Goal: Task Accomplishment & Management: Manage account settings

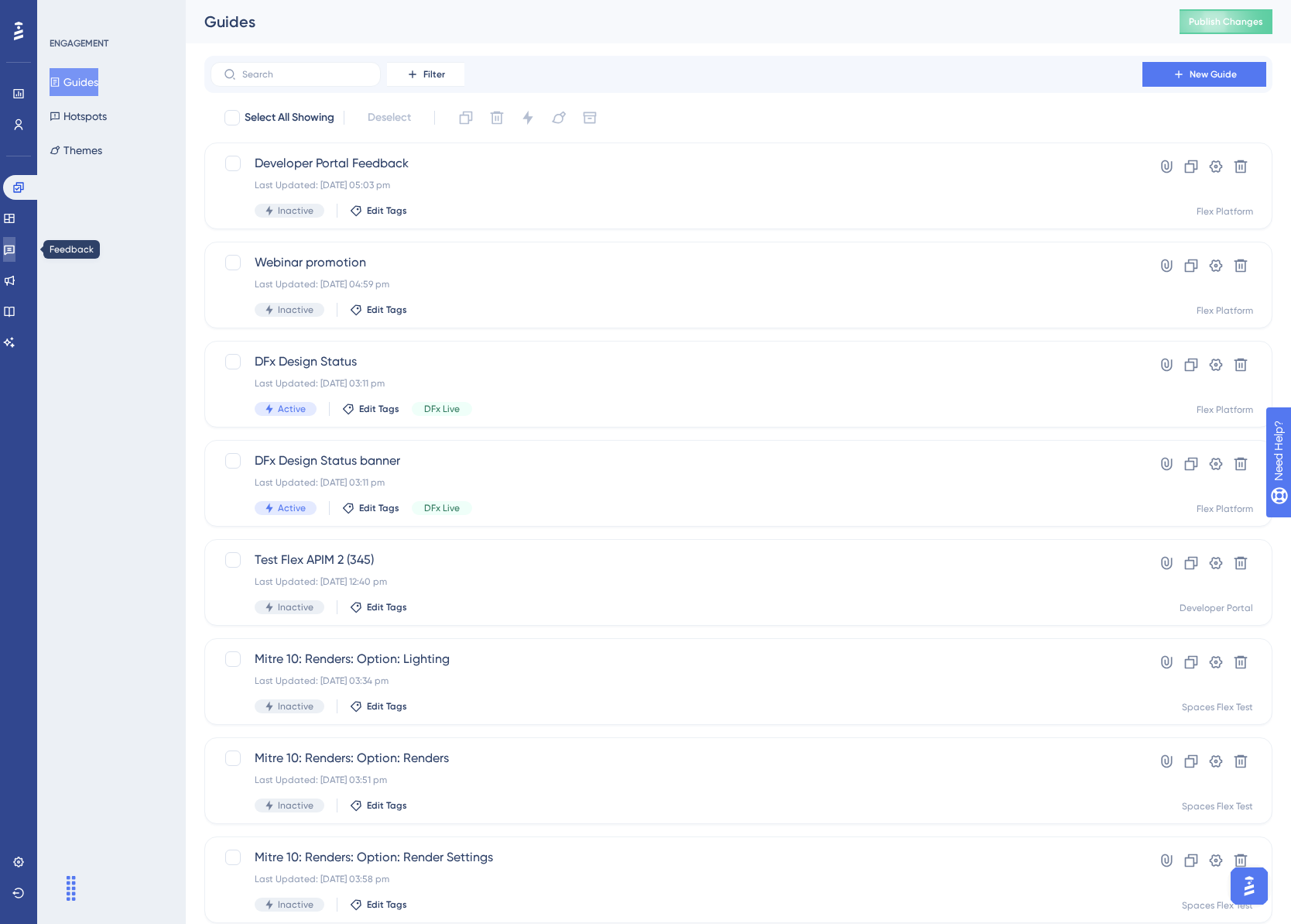
drag, startPoint x: 18, startPoint y: 245, endPoint x: 173, endPoint y: 246, distance: 155.0
click at [14, 245] on icon at bounding box center [9, 250] width 10 height 10
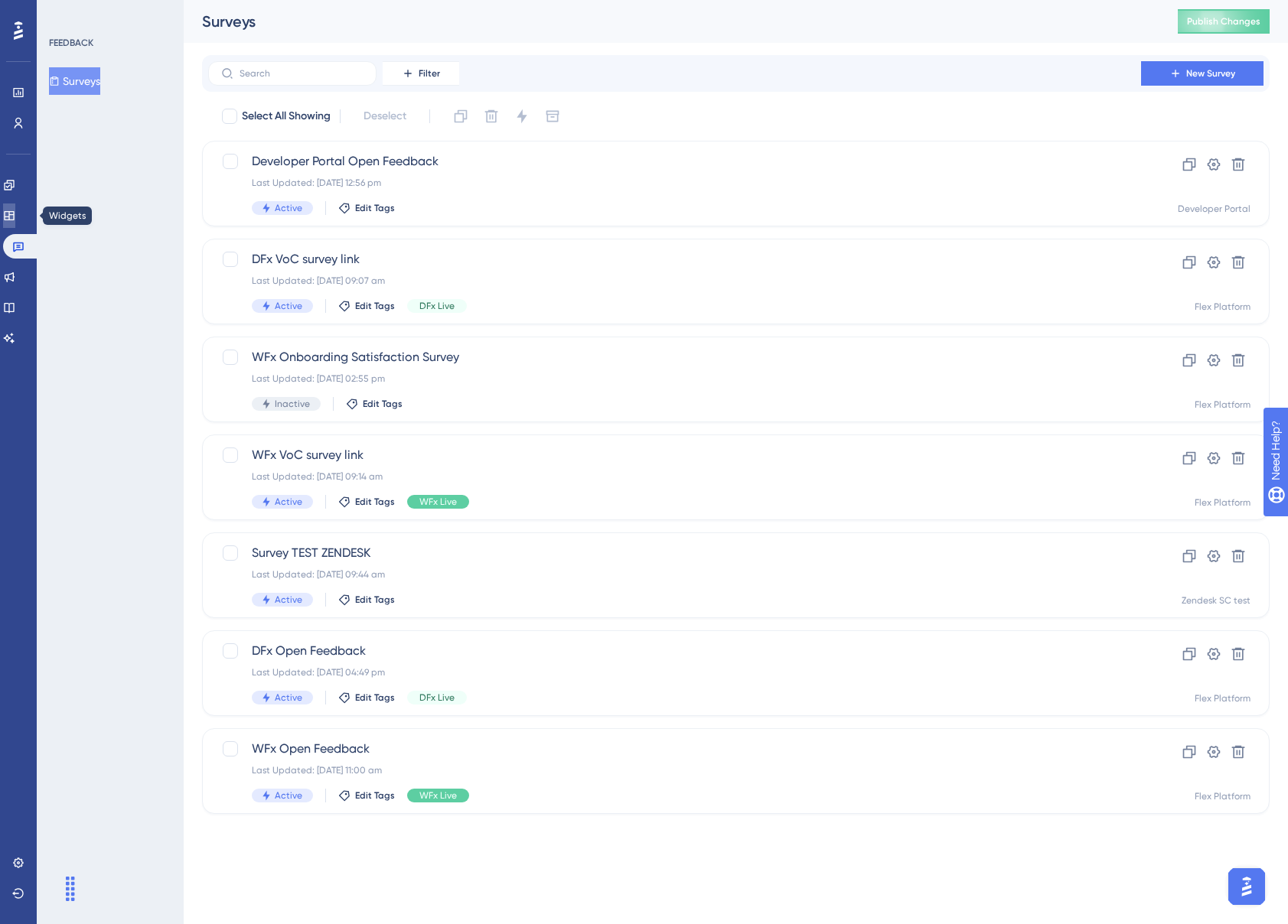
click at [10, 216] on link at bounding box center [9, 215] width 12 height 25
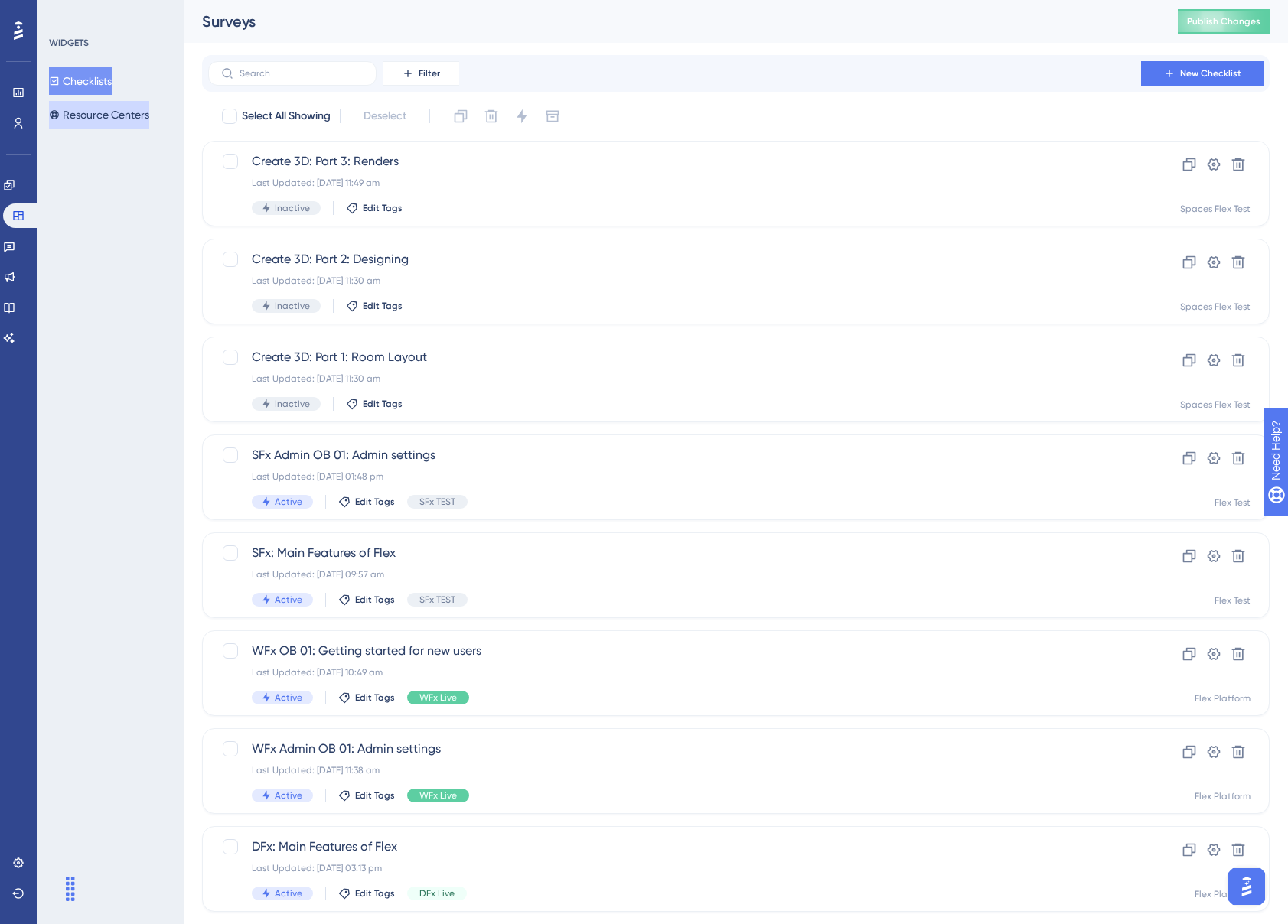
click at [98, 121] on button "Resource Centers" at bounding box center [99, 114] width 100 height 28
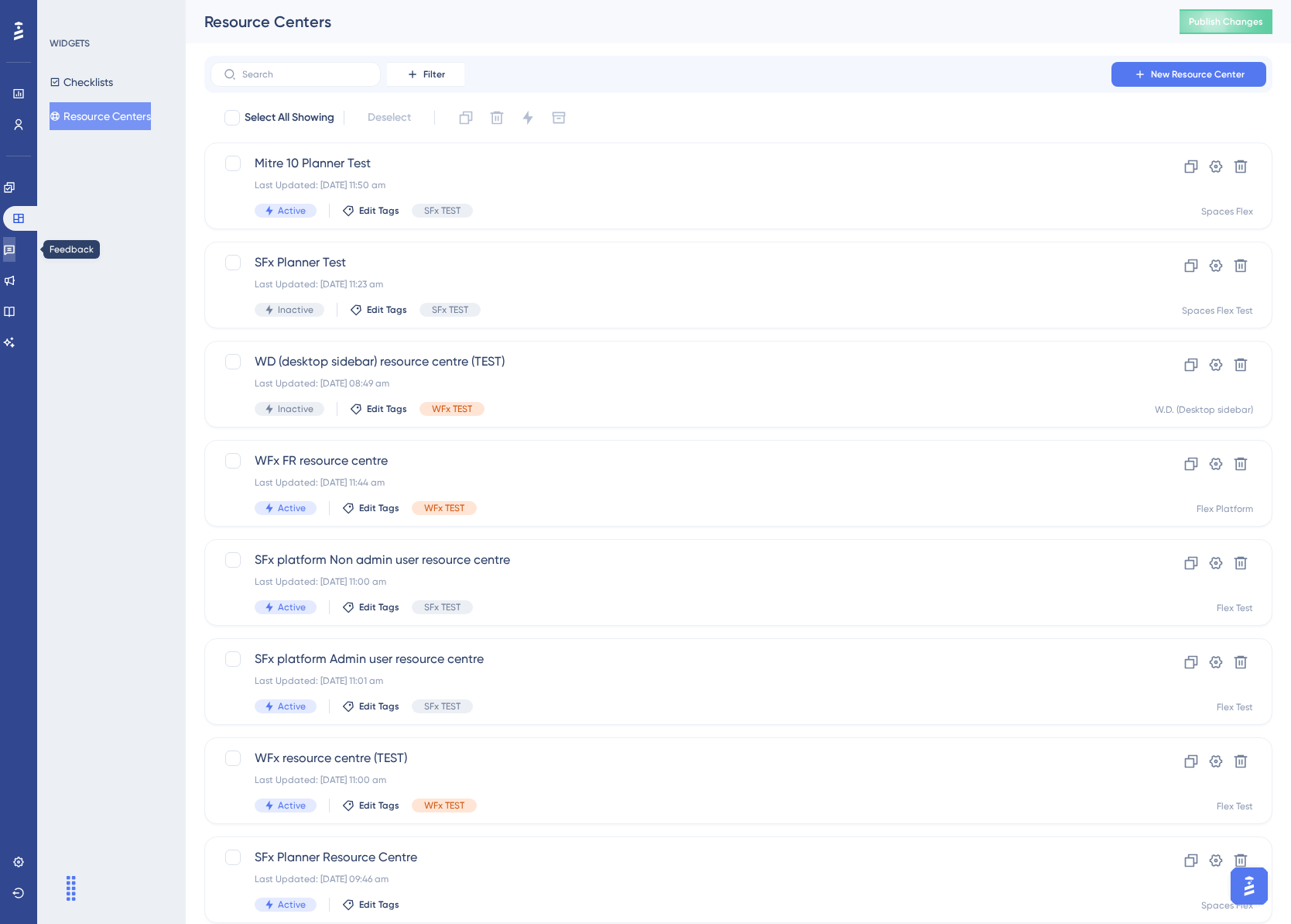
click at [15, 249] on icon at bounding box center [9, 249] width 12 height 12
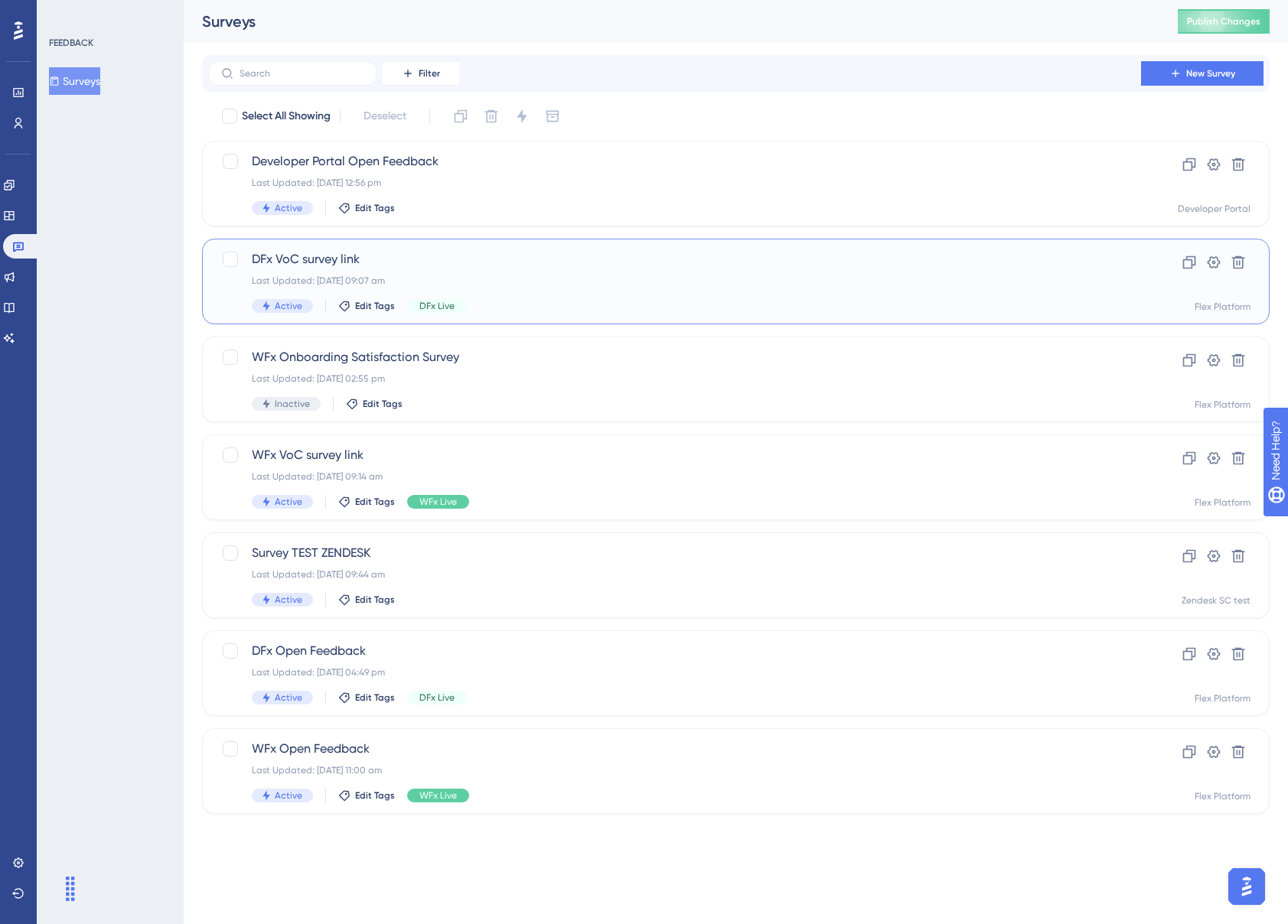
click at [473, 276] on div "Last Updated: [DATE] 09:07 am" at bounding box center [674, 280] width 846 height 12
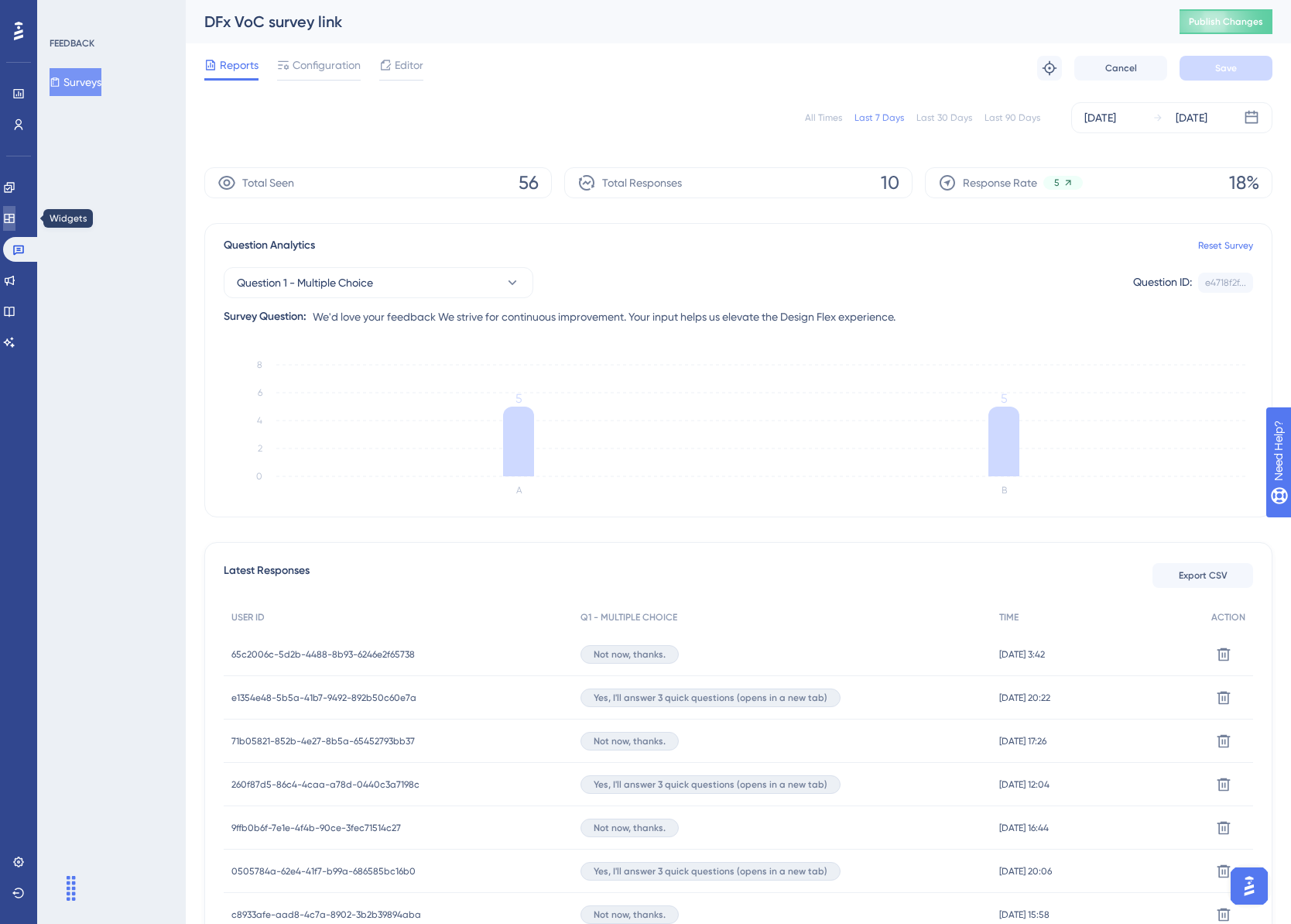
click at [15, 219] on link at bounding box center [9, 218] width 12 height 25
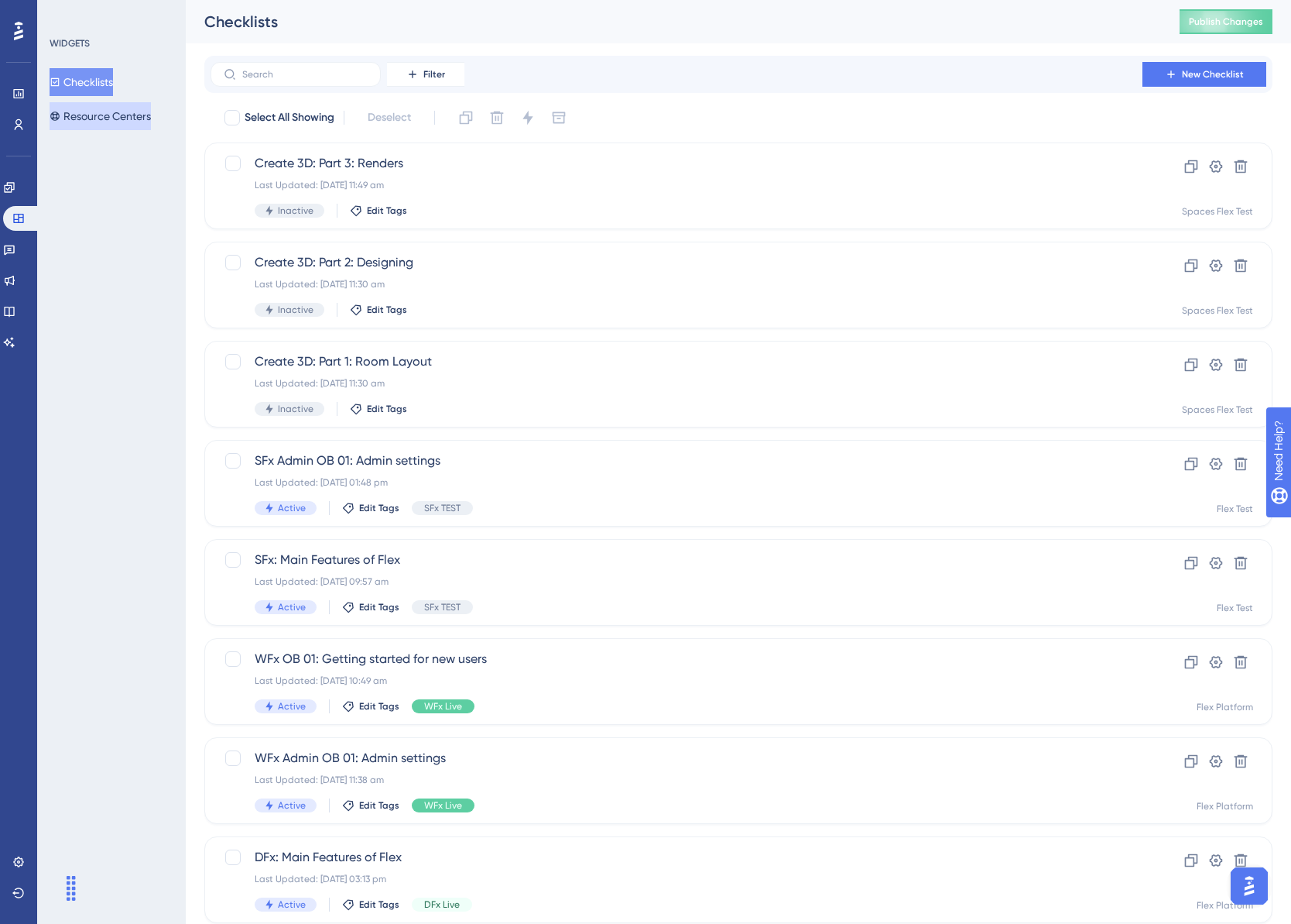
click at [108, 117] on button "Resource Centers" at bounding box center [100, 116] width 101 height 28
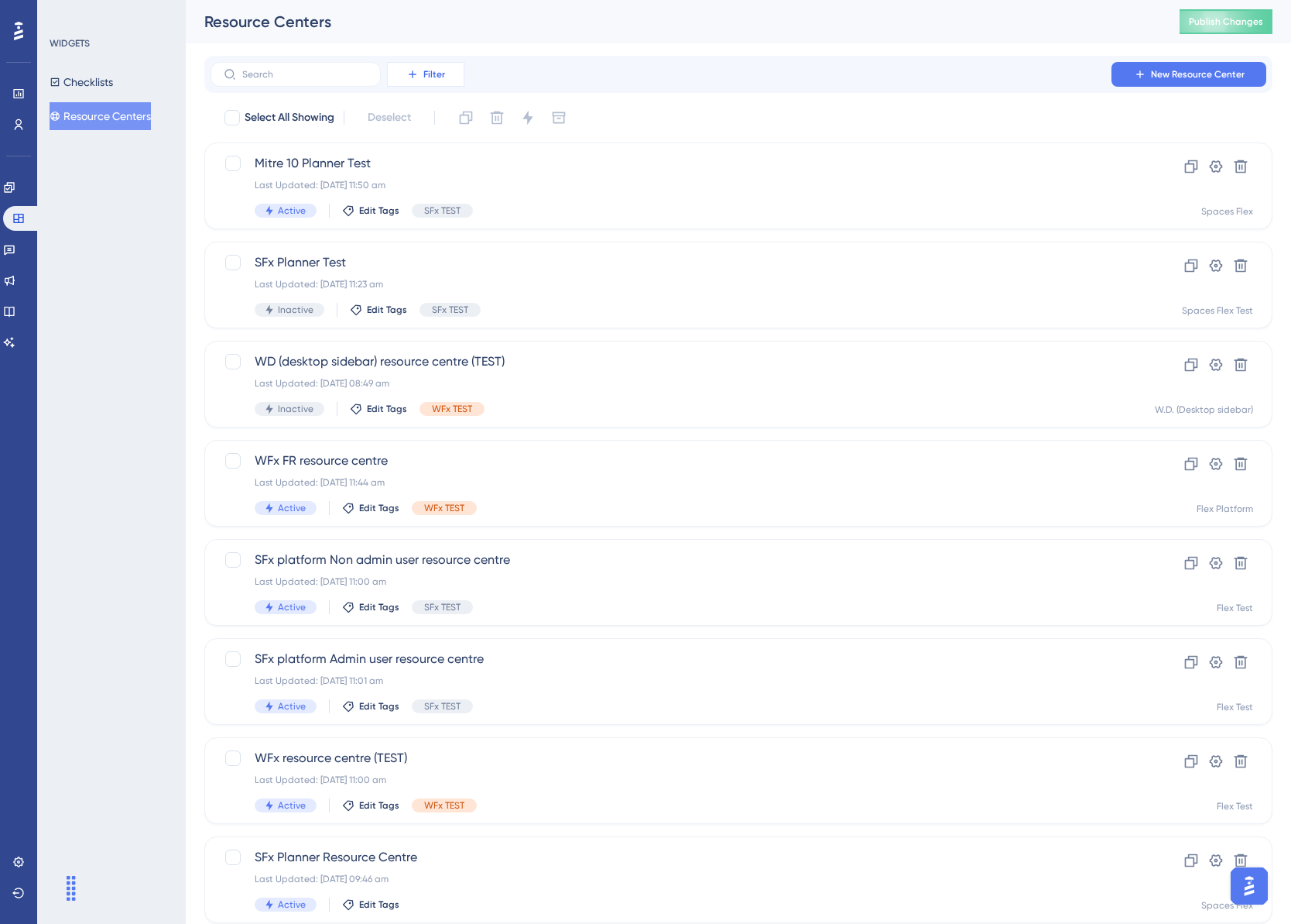
click at [437, 76] on span "Filter" at bounding box center [434, 74] width 22 height 12
click at [424, 112] on span "Tags" at bounding box center [422, 118] width 24 height 18
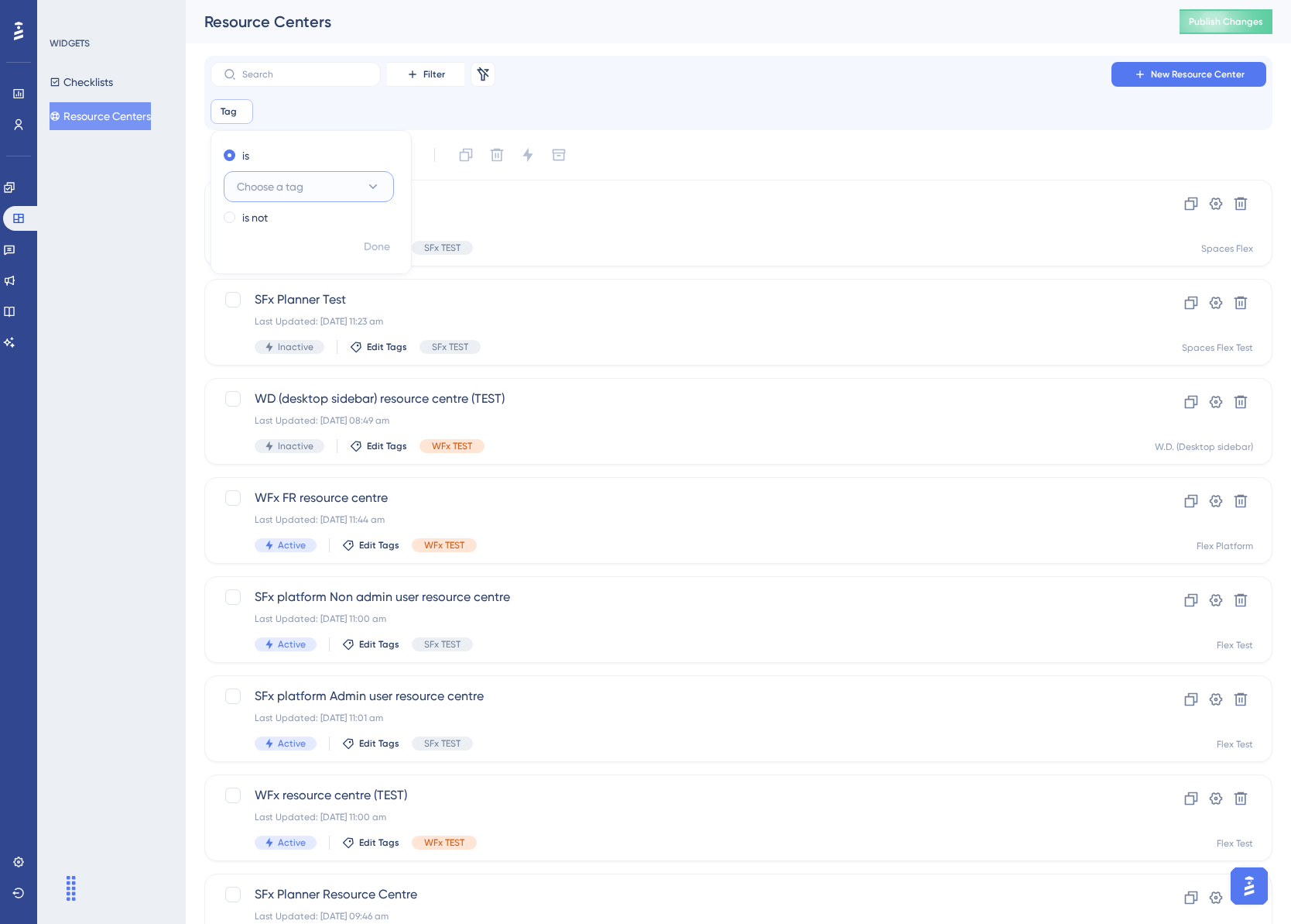
click at [385, 177] on button "Choose a tag" at bounding box center [308, 186] width 170 height 31
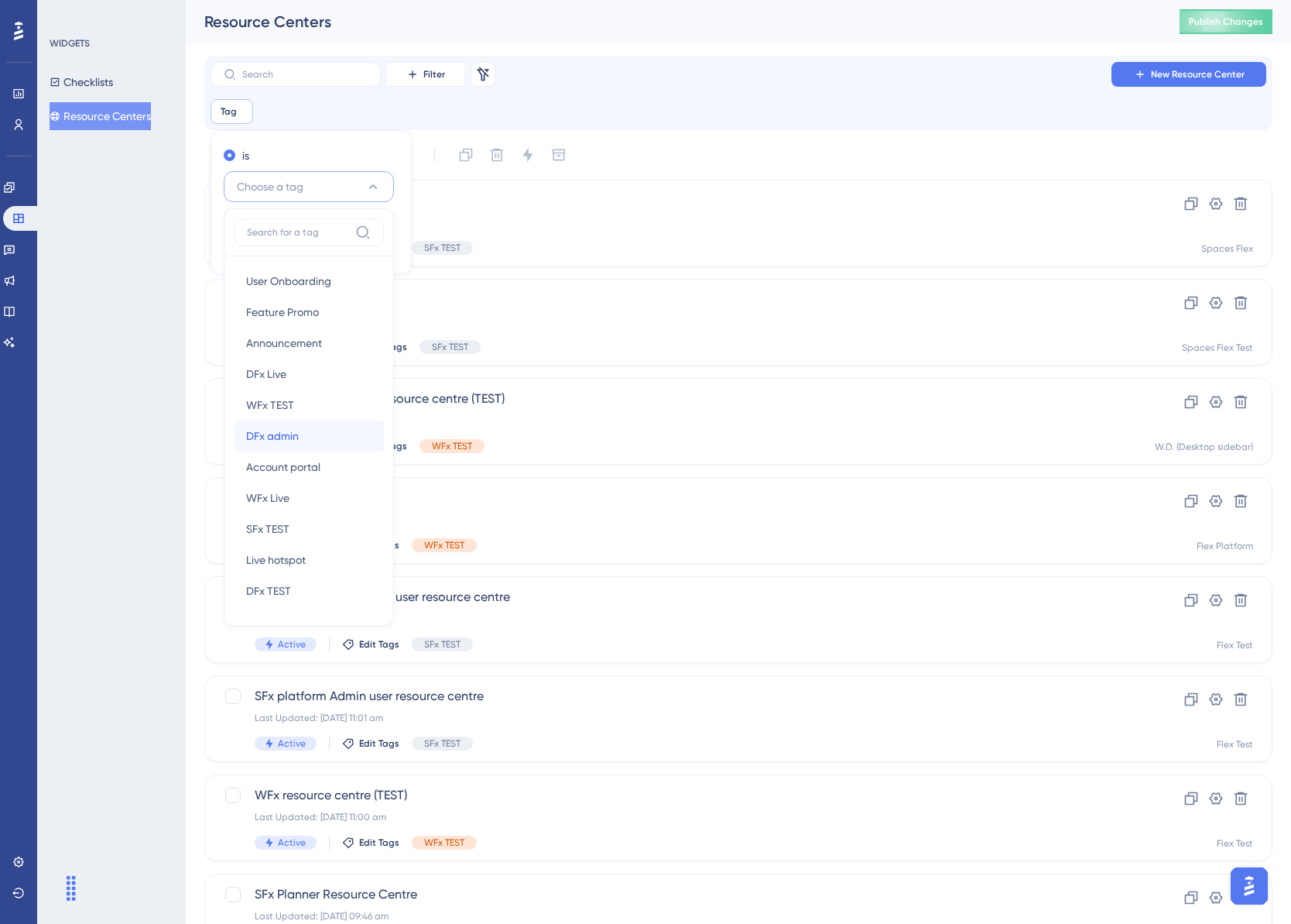
click at [303, 436] on div "DFx admin DFx admin" at bounding box center [308, 435] width 125 height 31
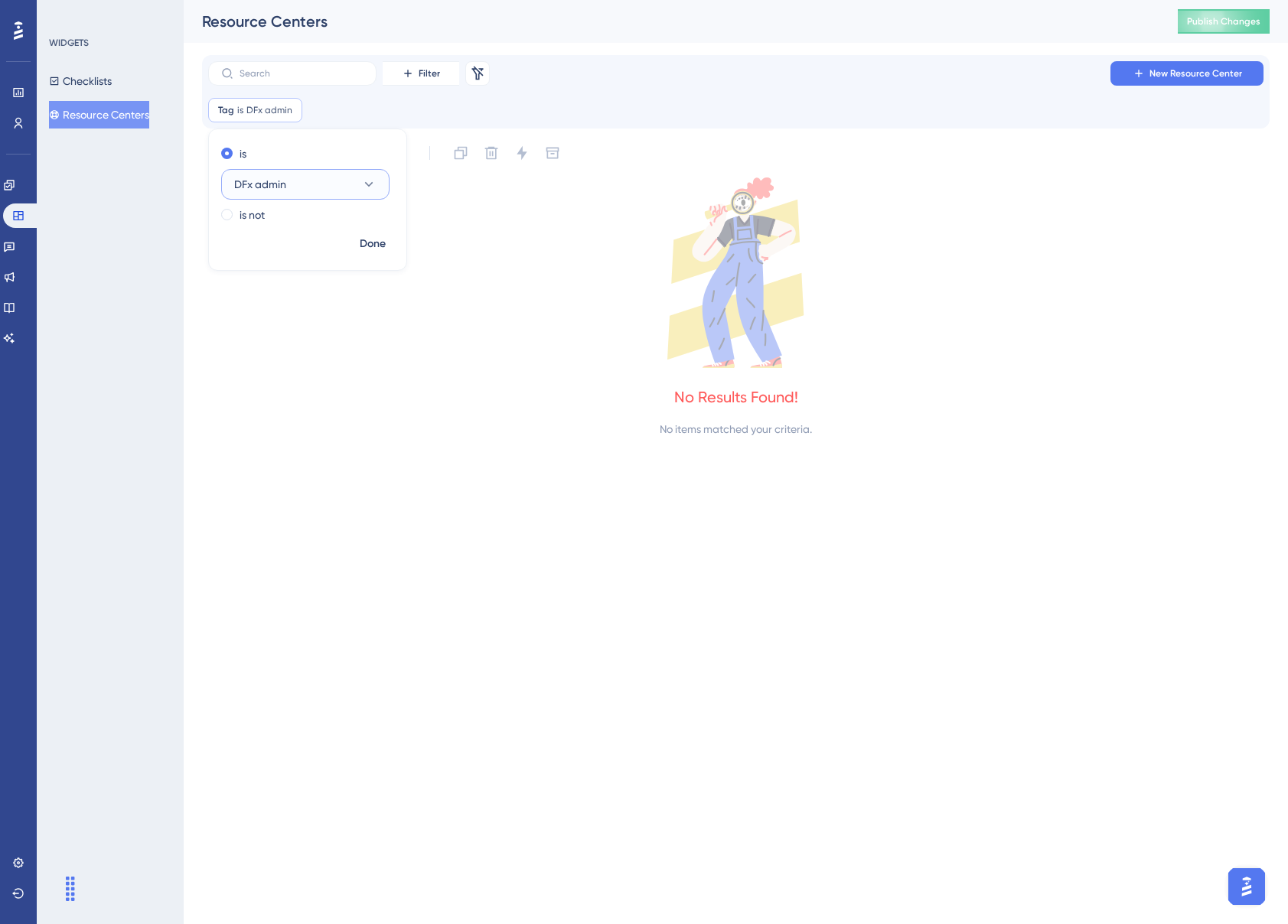
click at [372, 184] on icon at bounding box center [368, 184] width 15 height 15
click at [378, 158] on div "is" at bounding box center [304, 153] width 167 height 18
click at [293, 109] on icon at bounding box center [291, 110] width 10 height 10
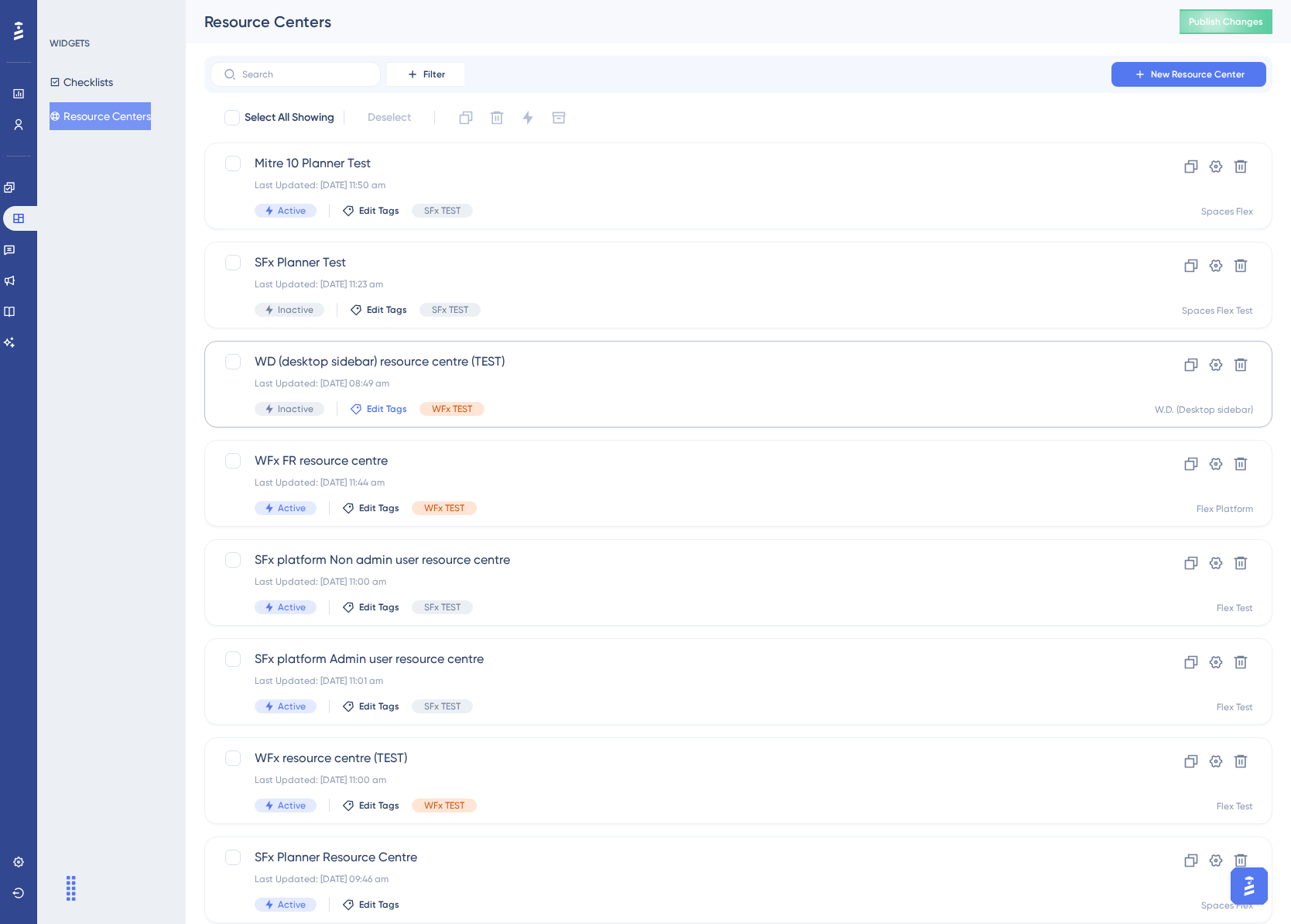
click at [375, 411] on span "Edit Tags" at bounding box center [387, 408] width 40 height 12
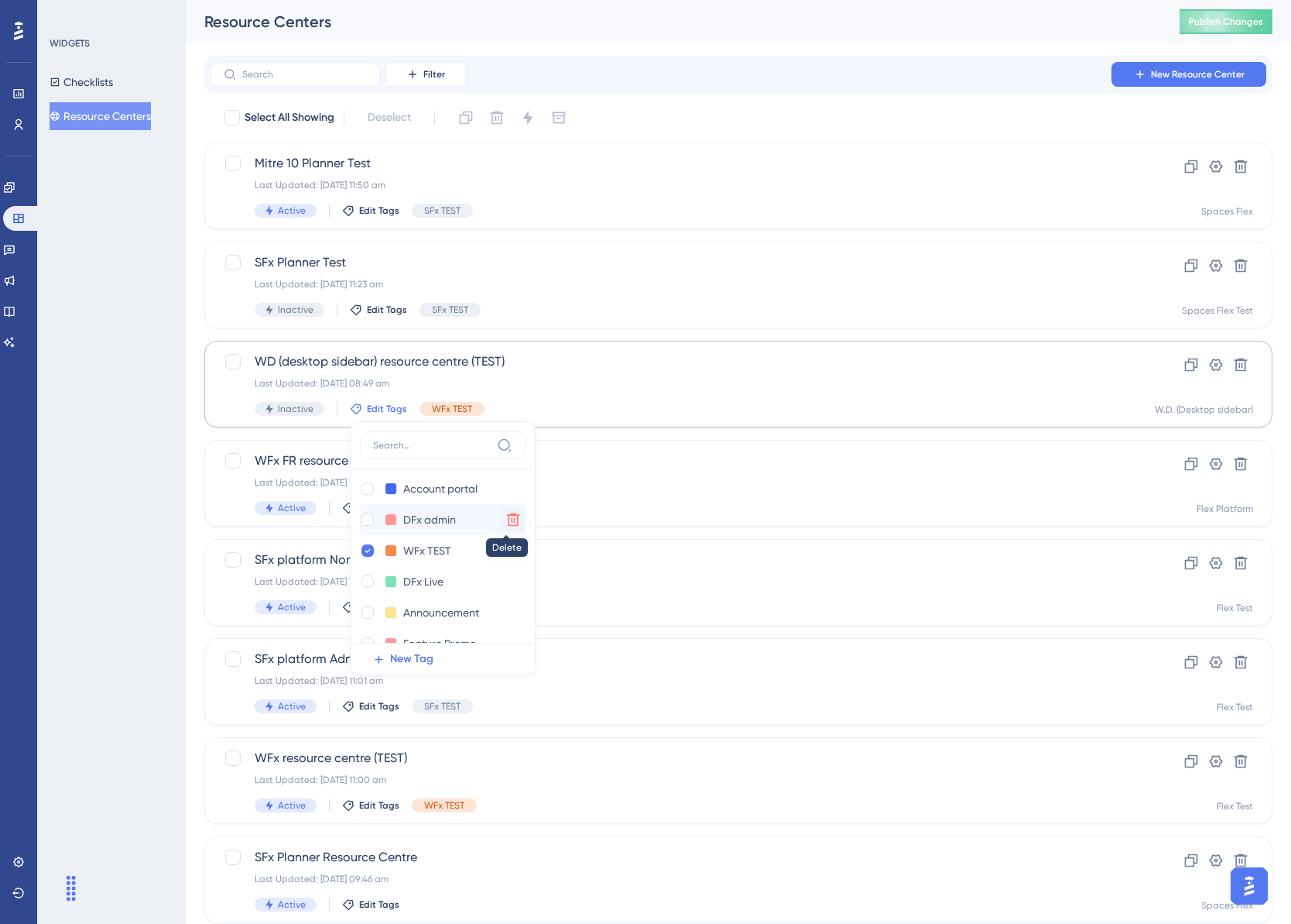
click at [508, 372] on icon at bounding box center [513, 365] width 13 height 13
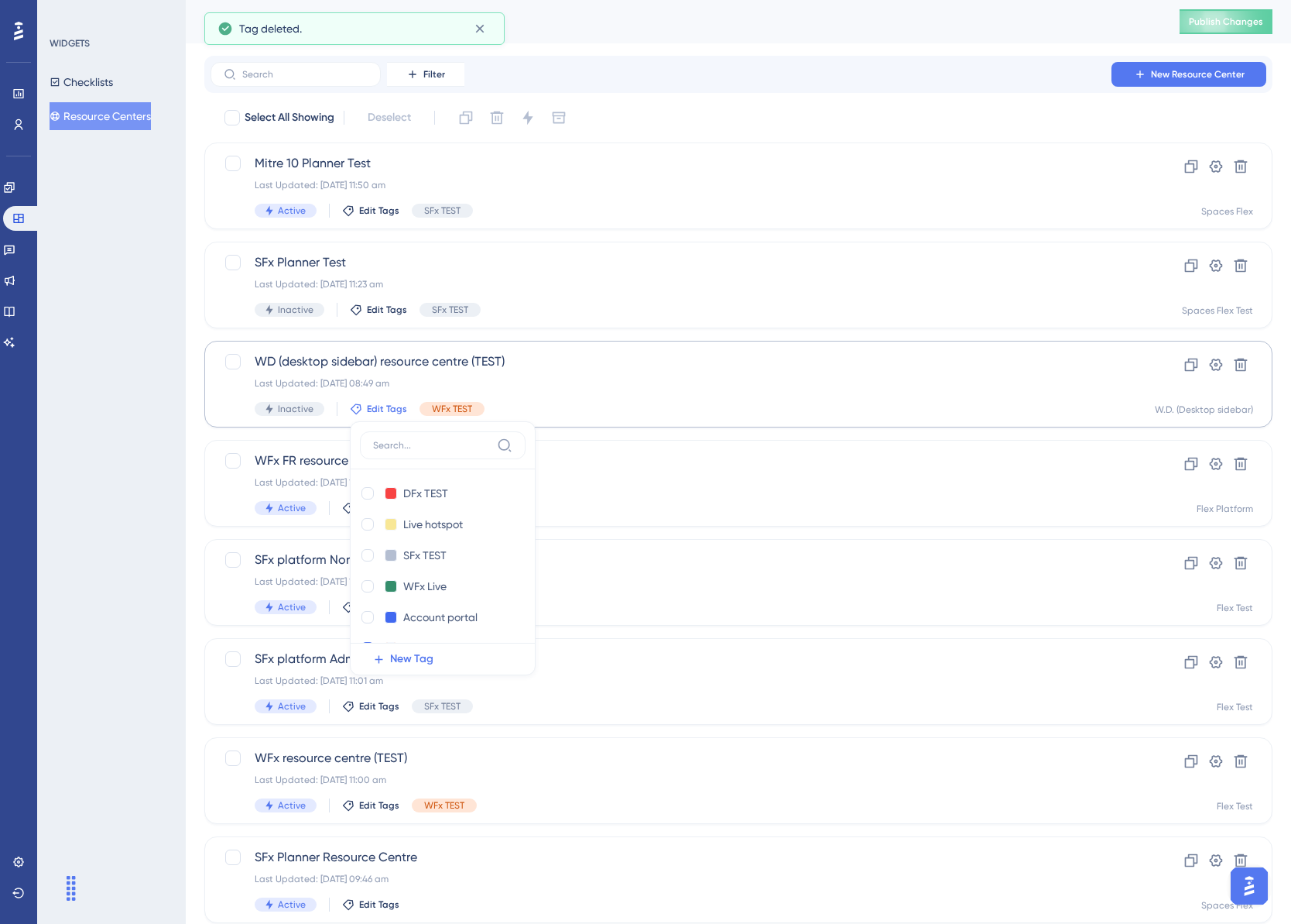
scroll to position [0, 0]
click at [146, 490] on div "WIDGETS Checklists Resource Centers" at bounding box center [111, 462] width 149 height 924
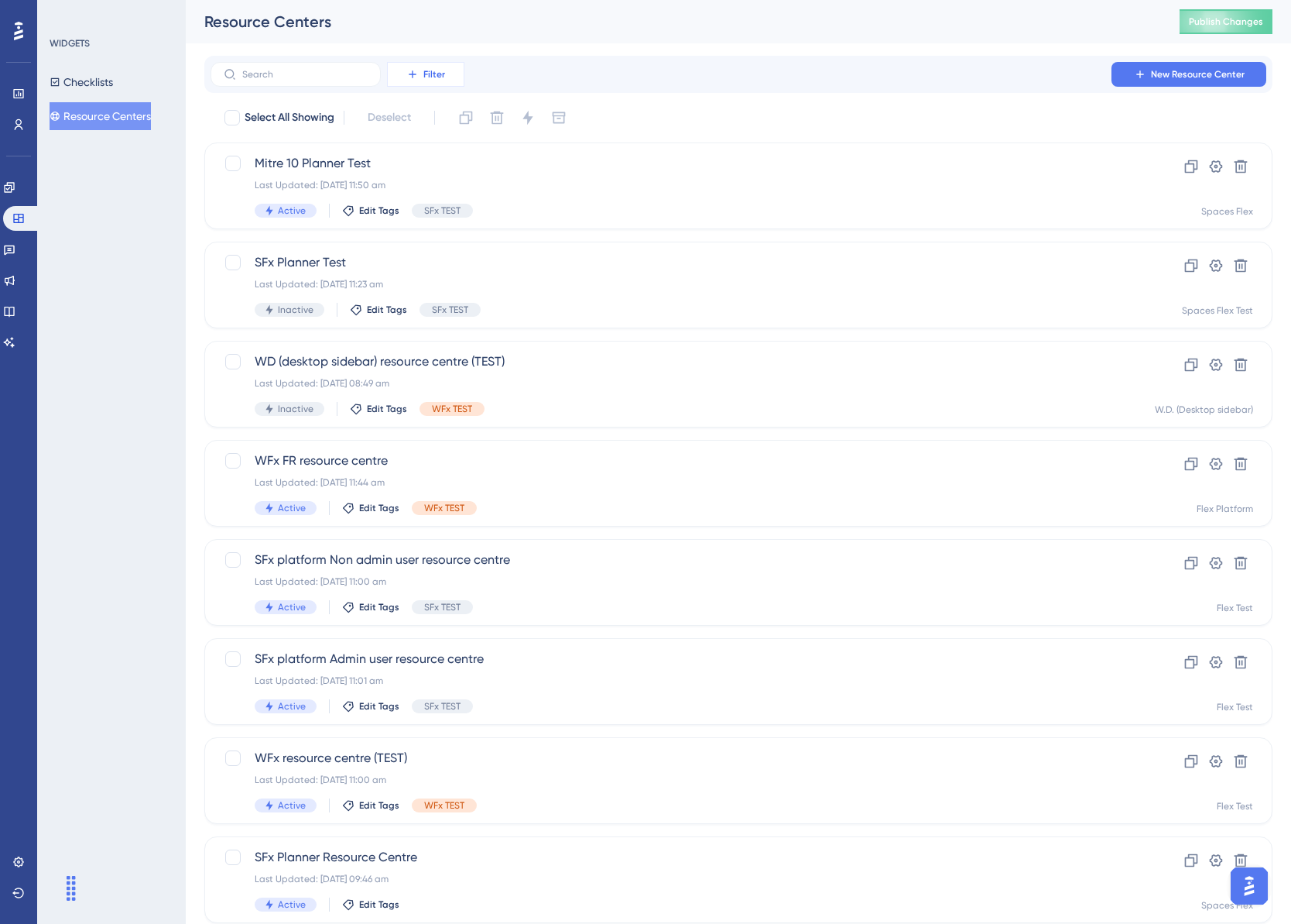
click at [436, 77] on span "Filter" at bounding box center [434, 74] width 22 height 12
click at [444, 126] on div "Tags Tags" at bounding box center [441, 118] width 63 height 31
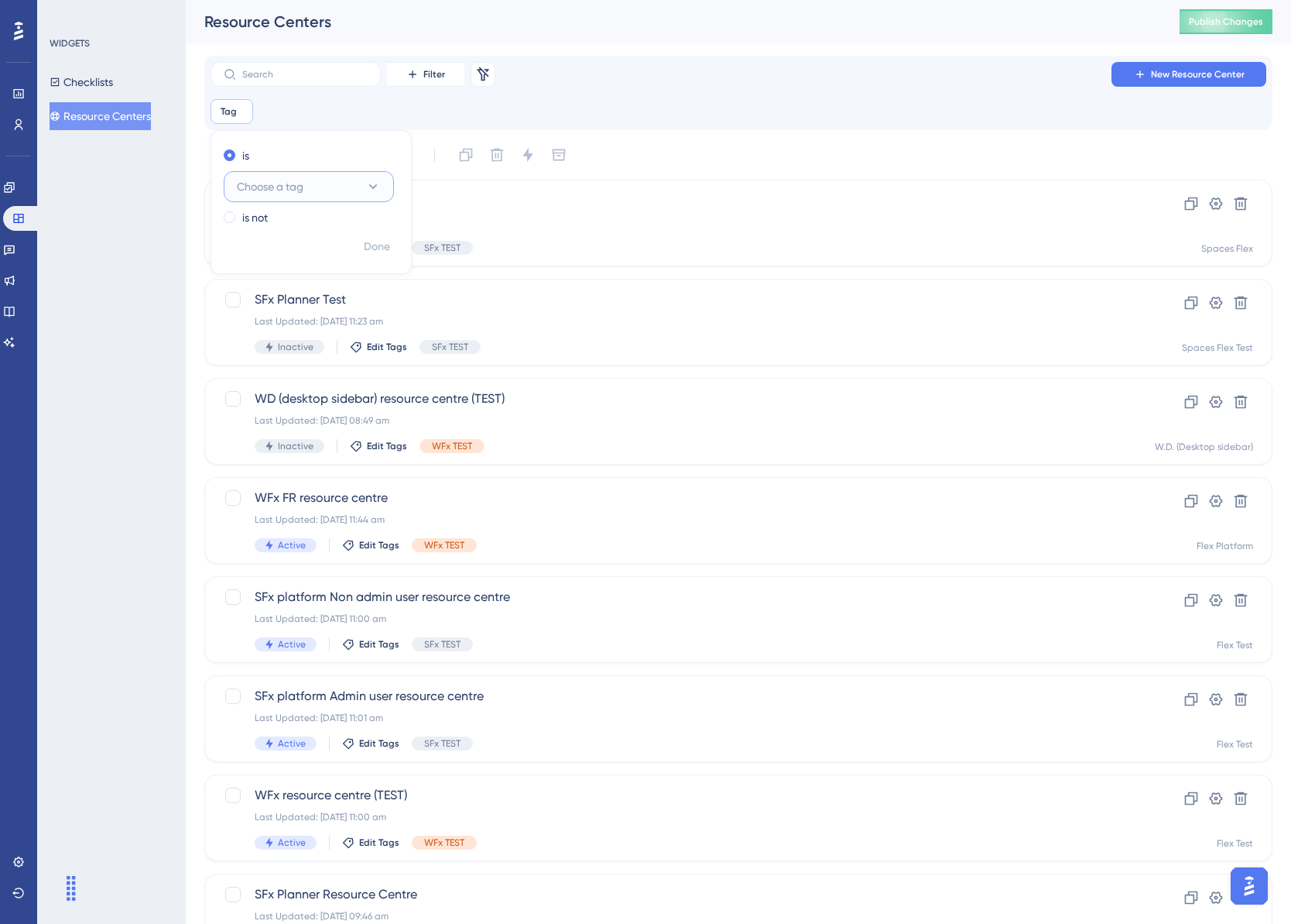
click at [373, 191] on icon at bounding box center [373, 186] width 15 height 15
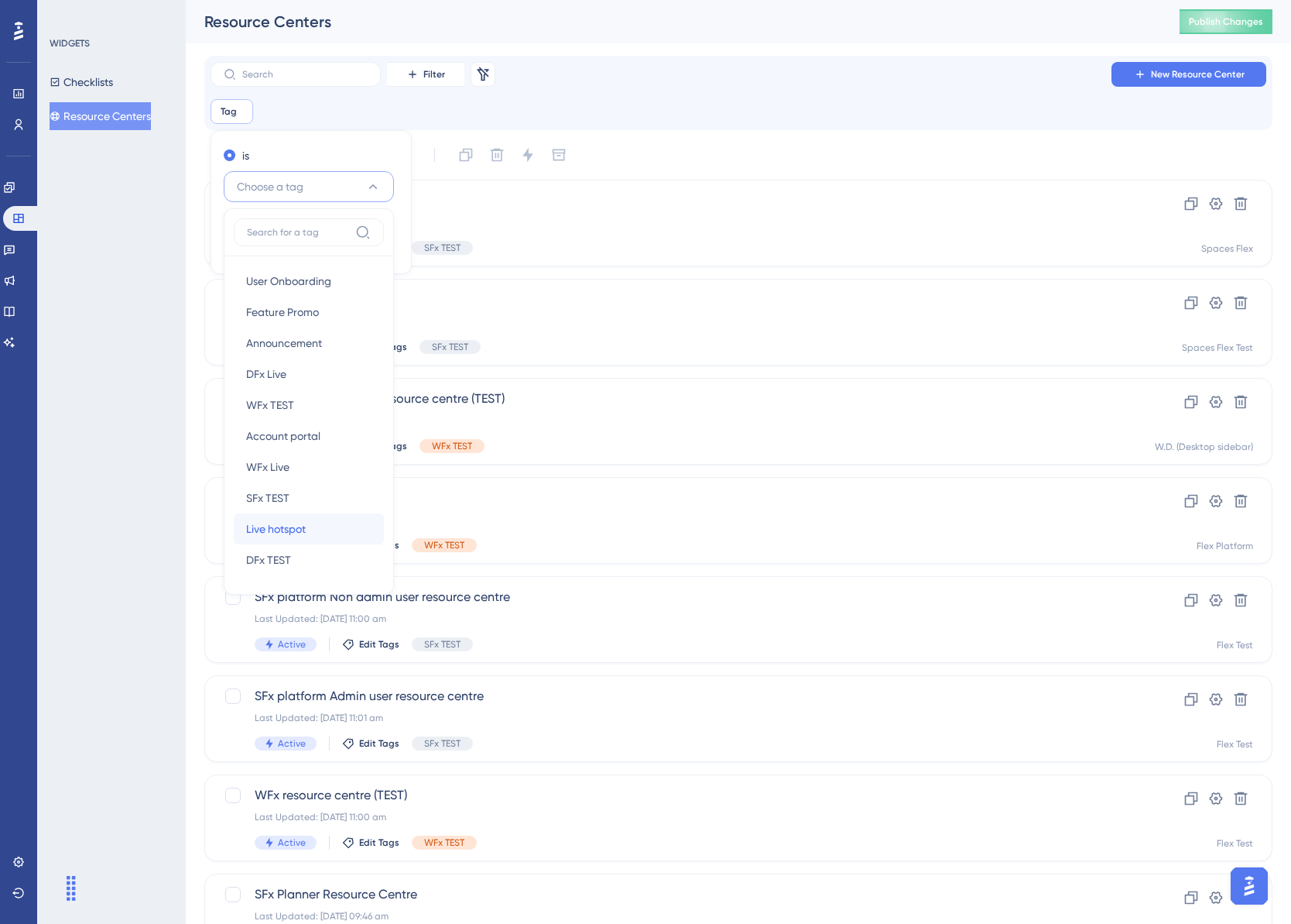
click at [302, 525] on span "Live hotspot" at bounding box center [276, 529] width 59 height 18
checkbox input "true"
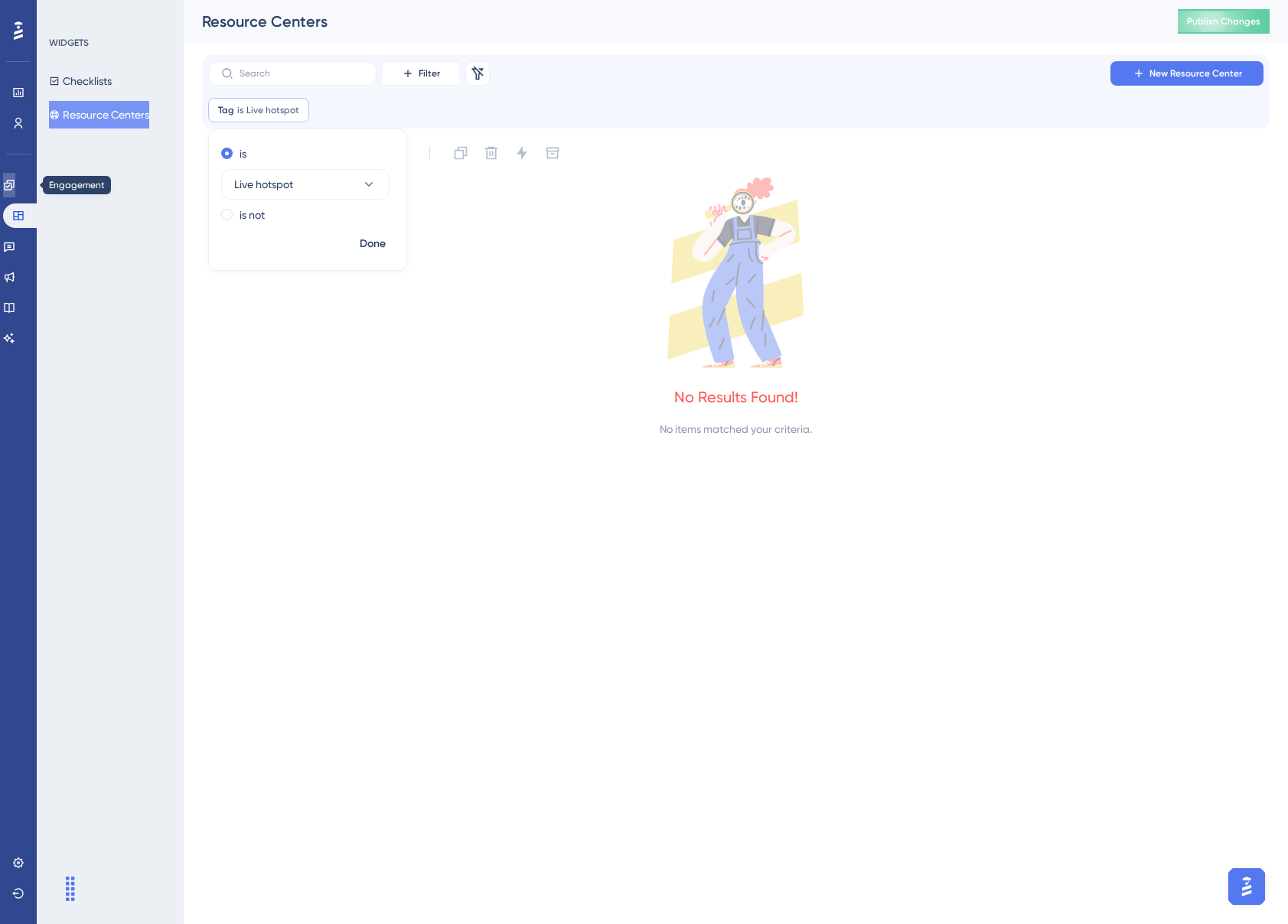
click at [13, 182] on icon at bounding box center [9, 184] width 10 height 10
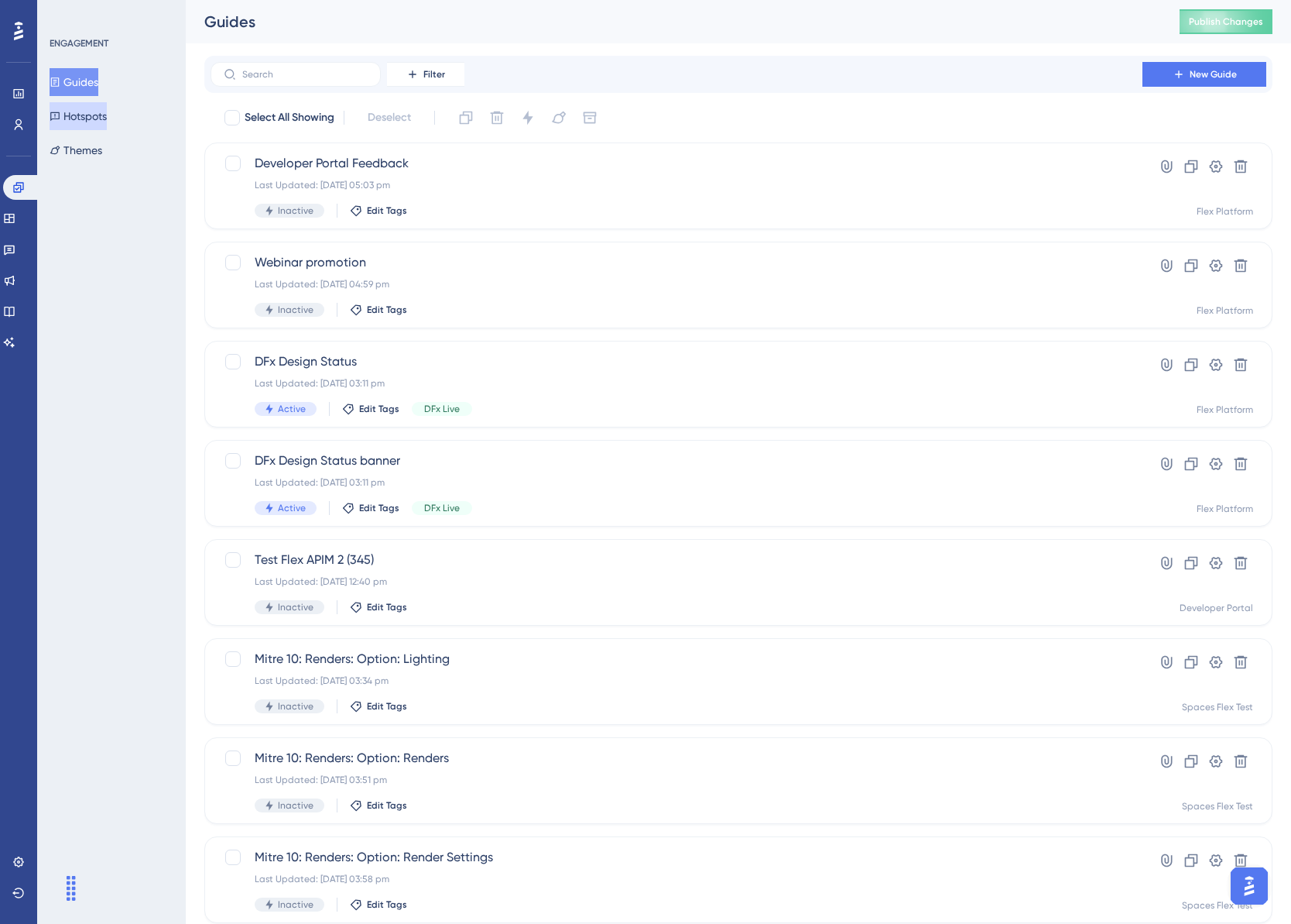
click at [101, 117] on button "Hotspots" at bounding box center [78, 116] width 57 height 28
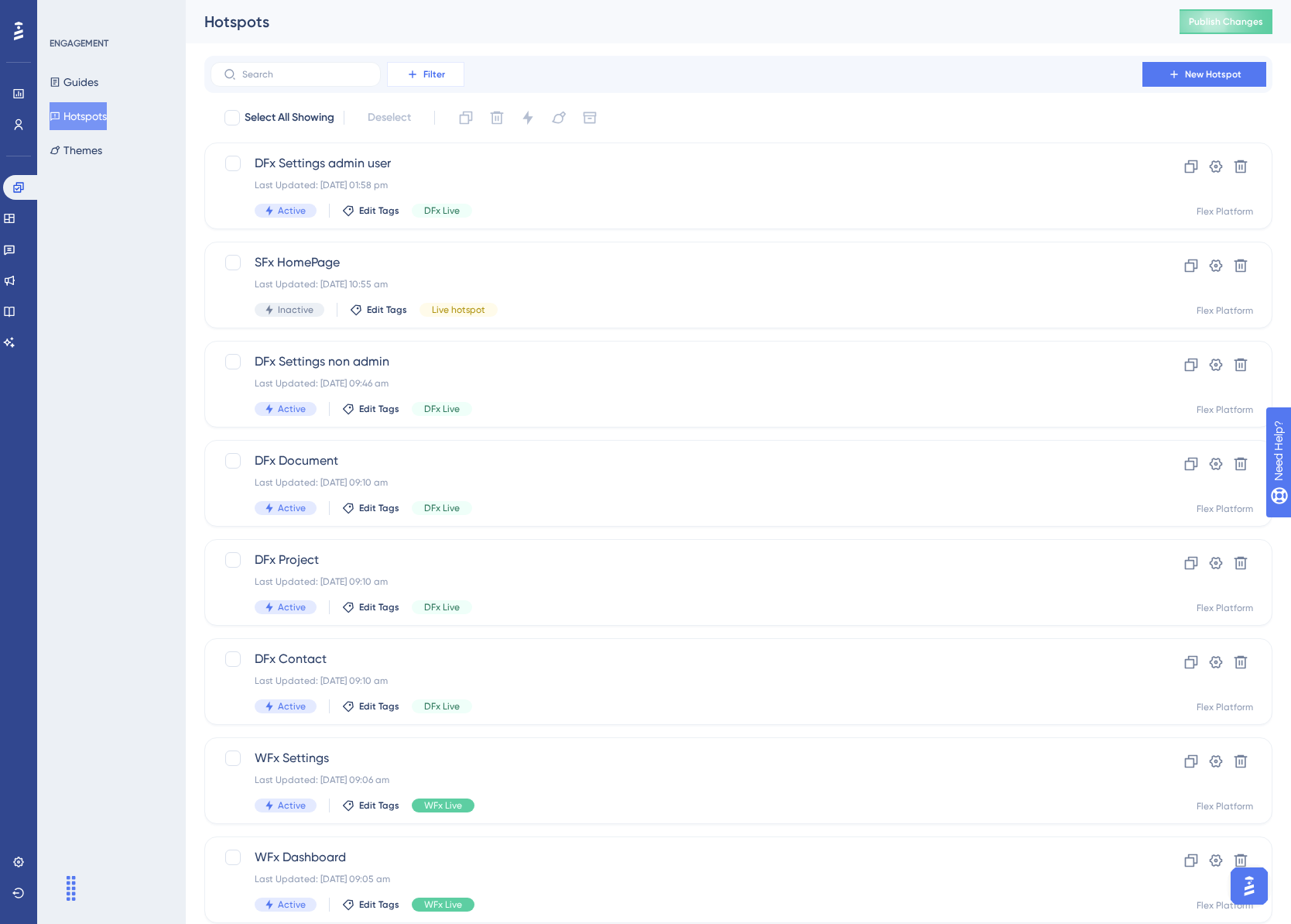
click at [439, 67] on button "Filter" at bounding box center [426, 74] width 77 height 25
click at [451, 124] on div "Tags Tags" at bounding box center [441, 118] width 63 height 31
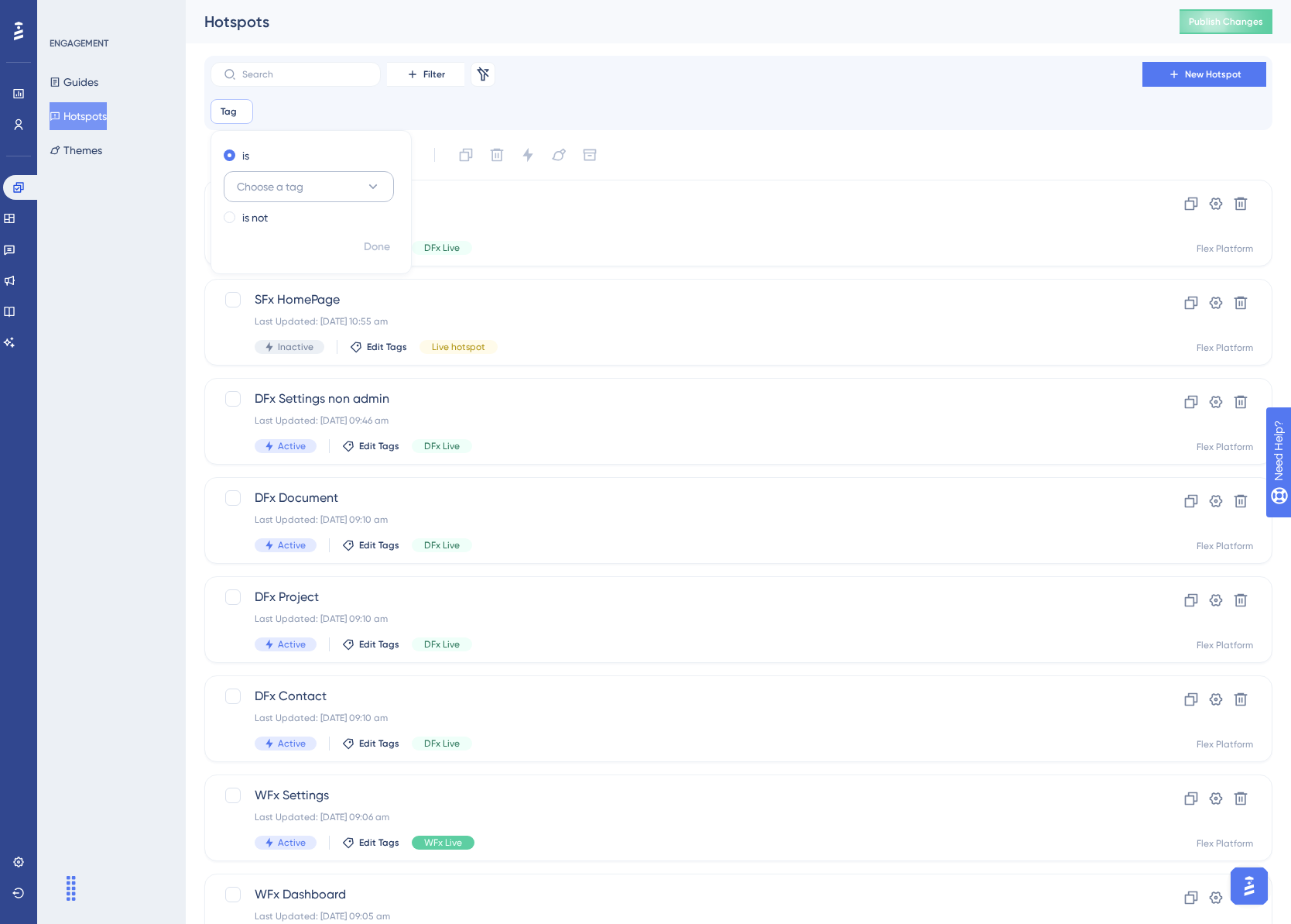
click at [377, 187] on icon at bounding box center [373, 186] width 15 height 15
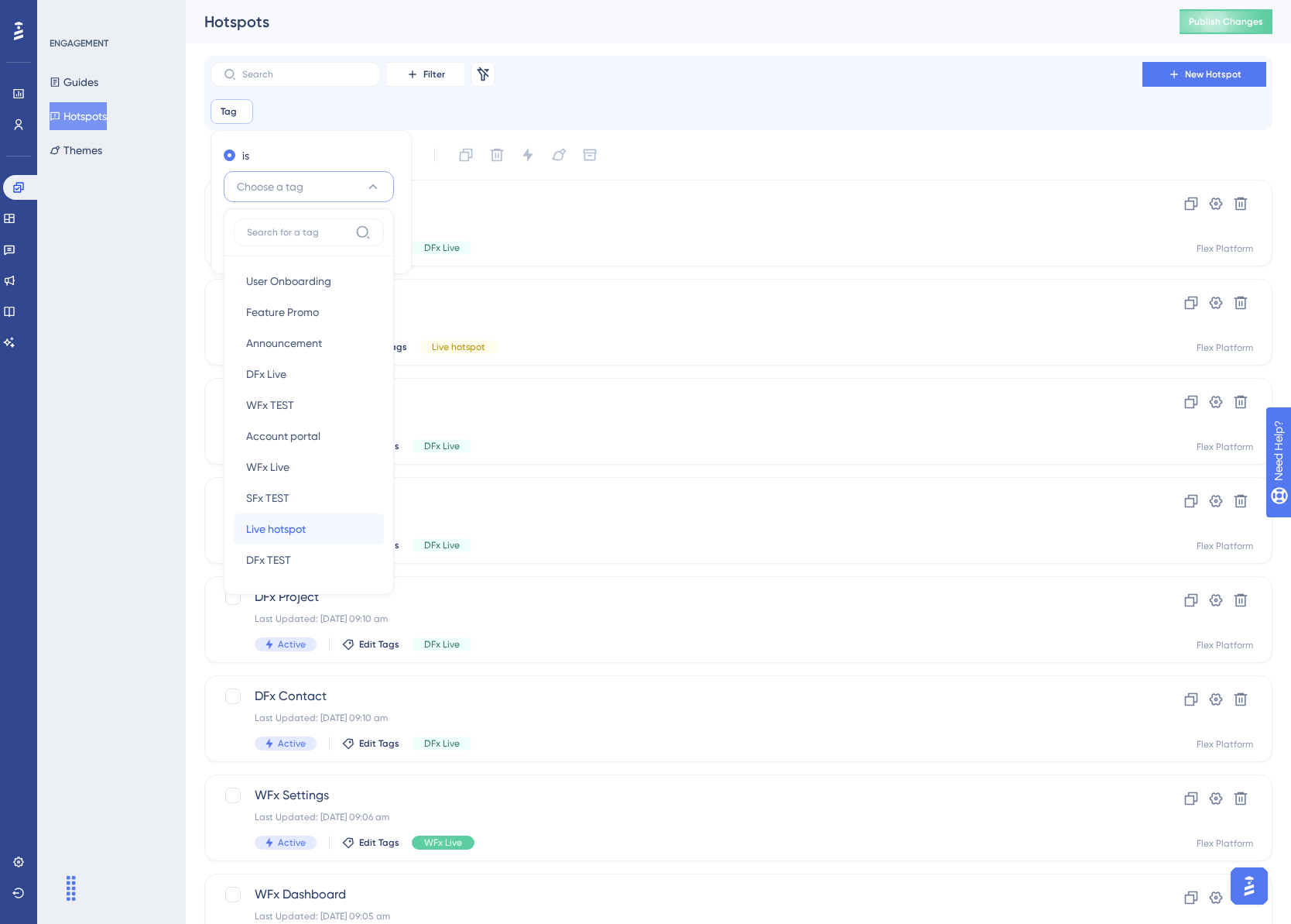
click at [288, 534] on span "Live hotspot" at bounding box center [276, 529] width 59 height 18
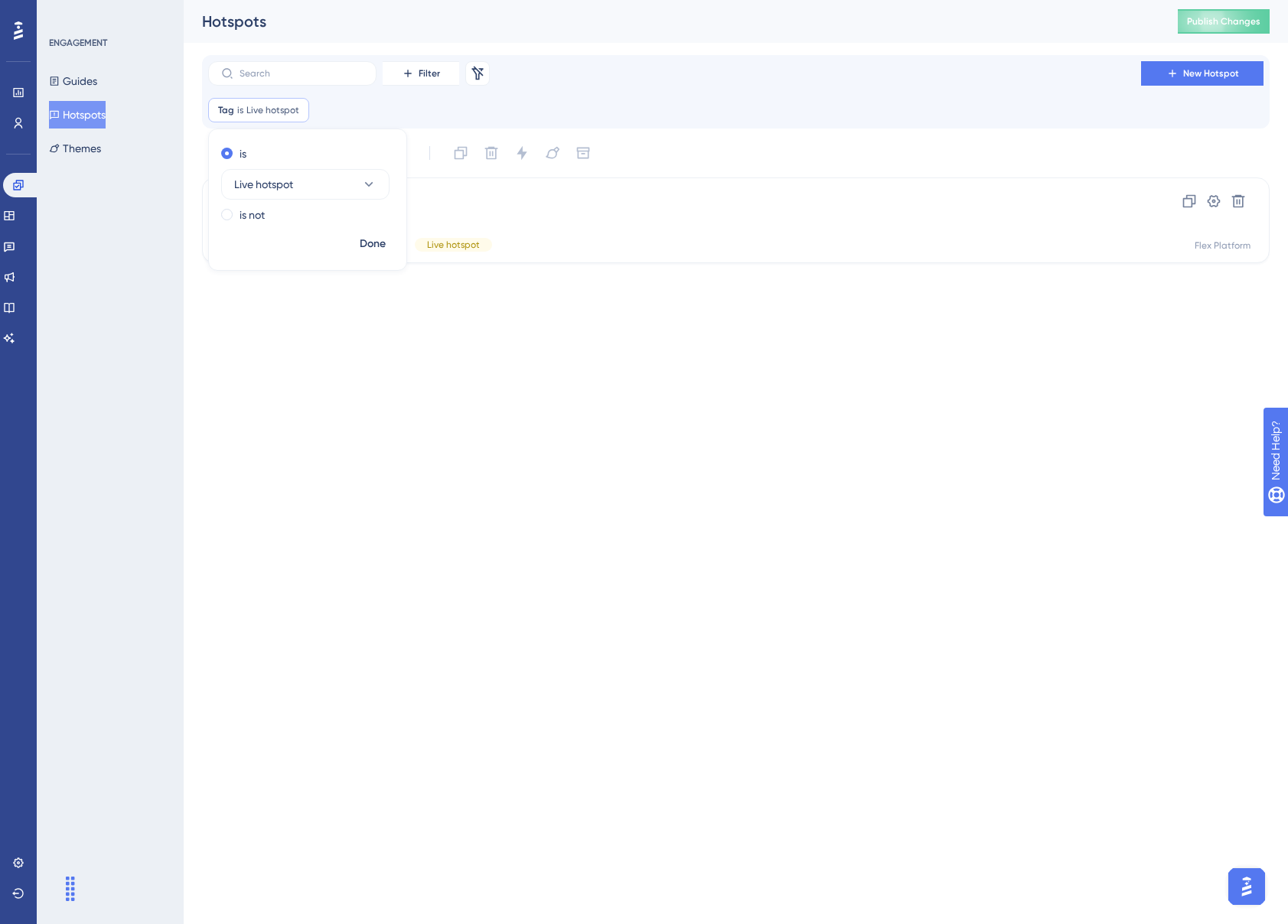
click at [513, 0] on html "Performance Users Engagement Widgets Feedback Product Updates Knowledge Base AI…" at bounding box center [644, 0] width 1288 height 0
click at [377, 248] on span "Edit Tags" at bounding box center [383, 244] width 40 height 12
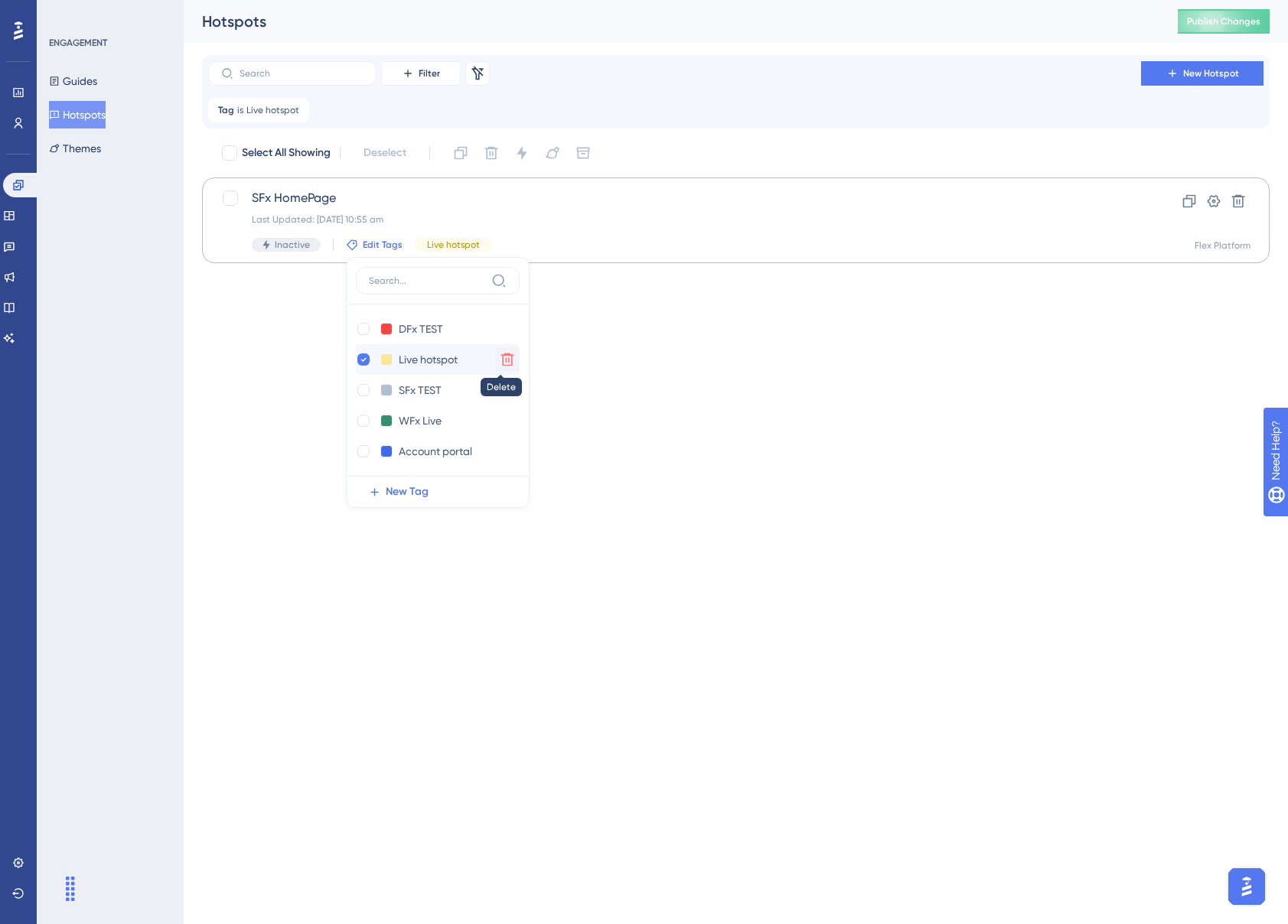
click at [503, 362] on icon at bounding box center [507, 359] width 15 height 15
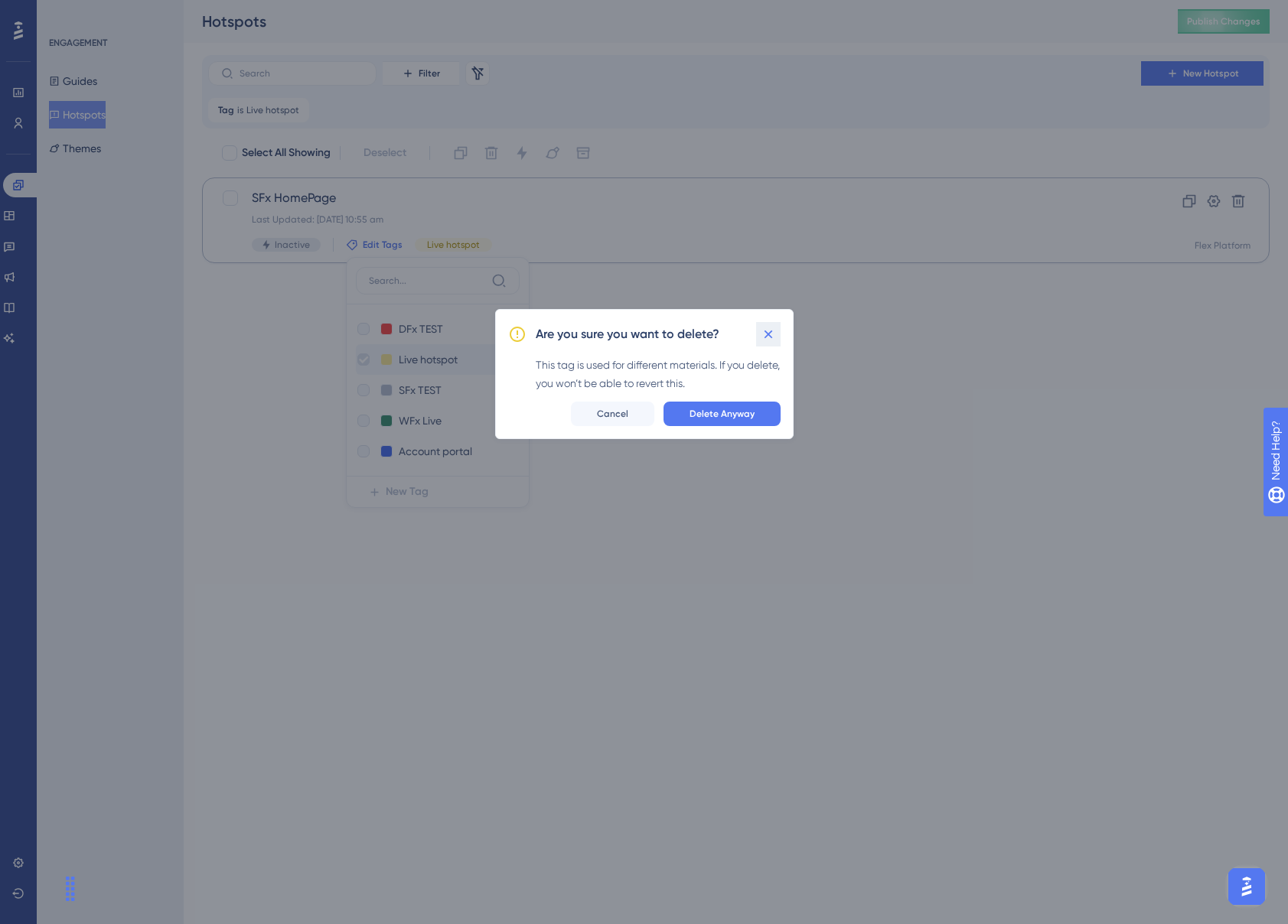
click at [769, 331] on icon at bounding box center [768, 333] width 15 height 15
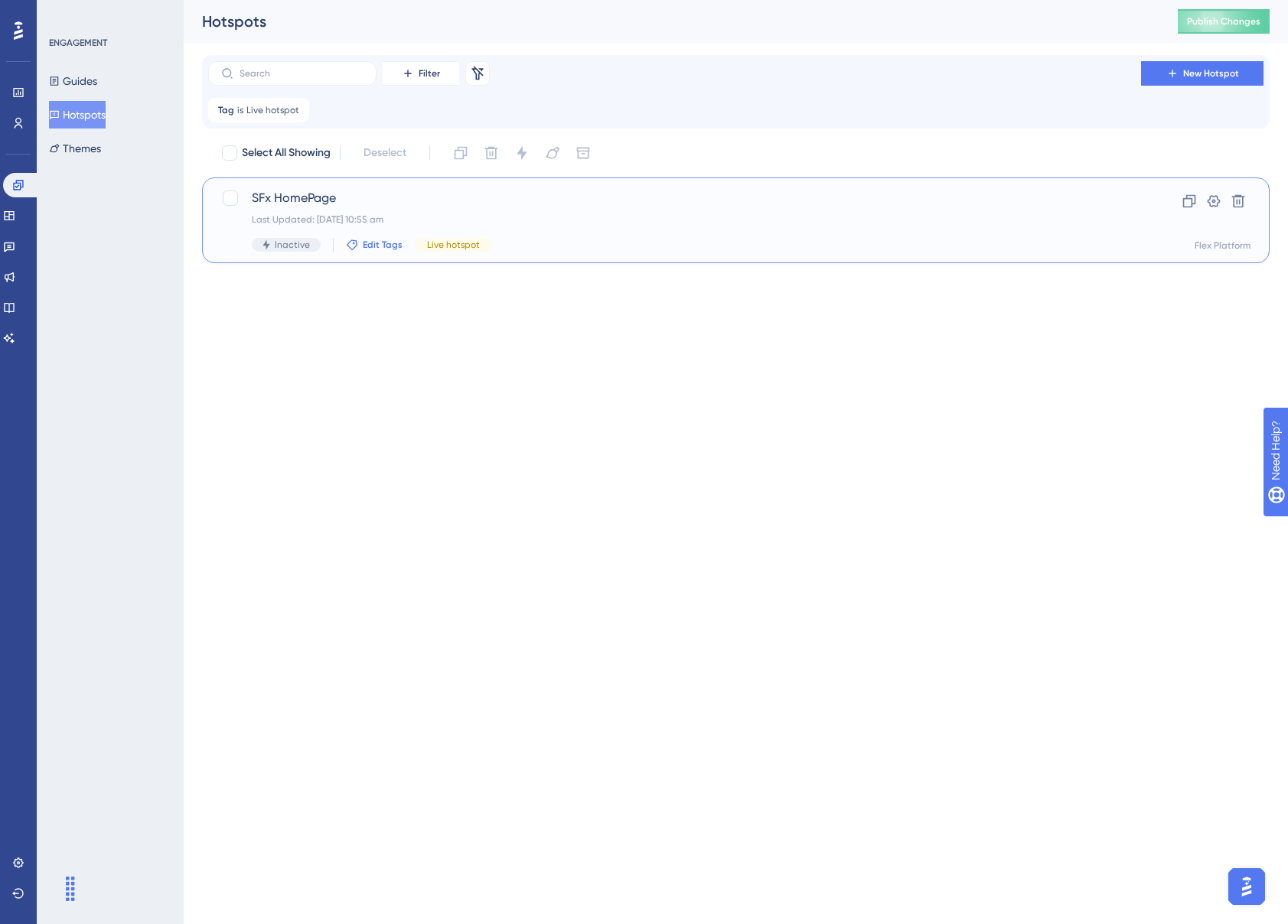
click at [376, 246] on span "Edit Tags" at bounding box center [383, 244] width 40 height 12
click at [361, 359] on icon at bounding box center [364, 359] width 6 height 10
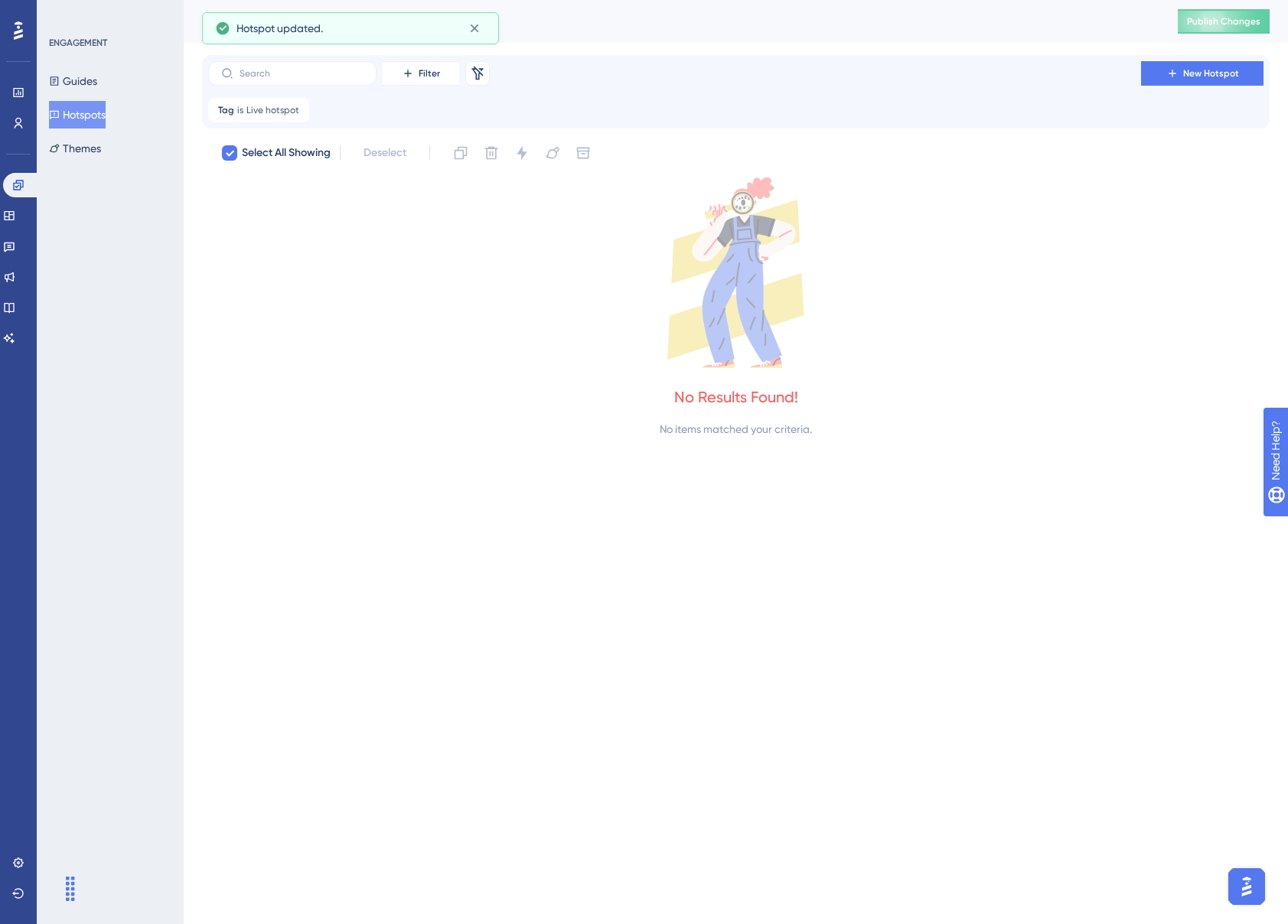
click at [377, 364] on icon at bounding box center [735, 273] width 1067 height 191
click at [295, 108] on icon at bounding box center [298, 110] width 5 height 5
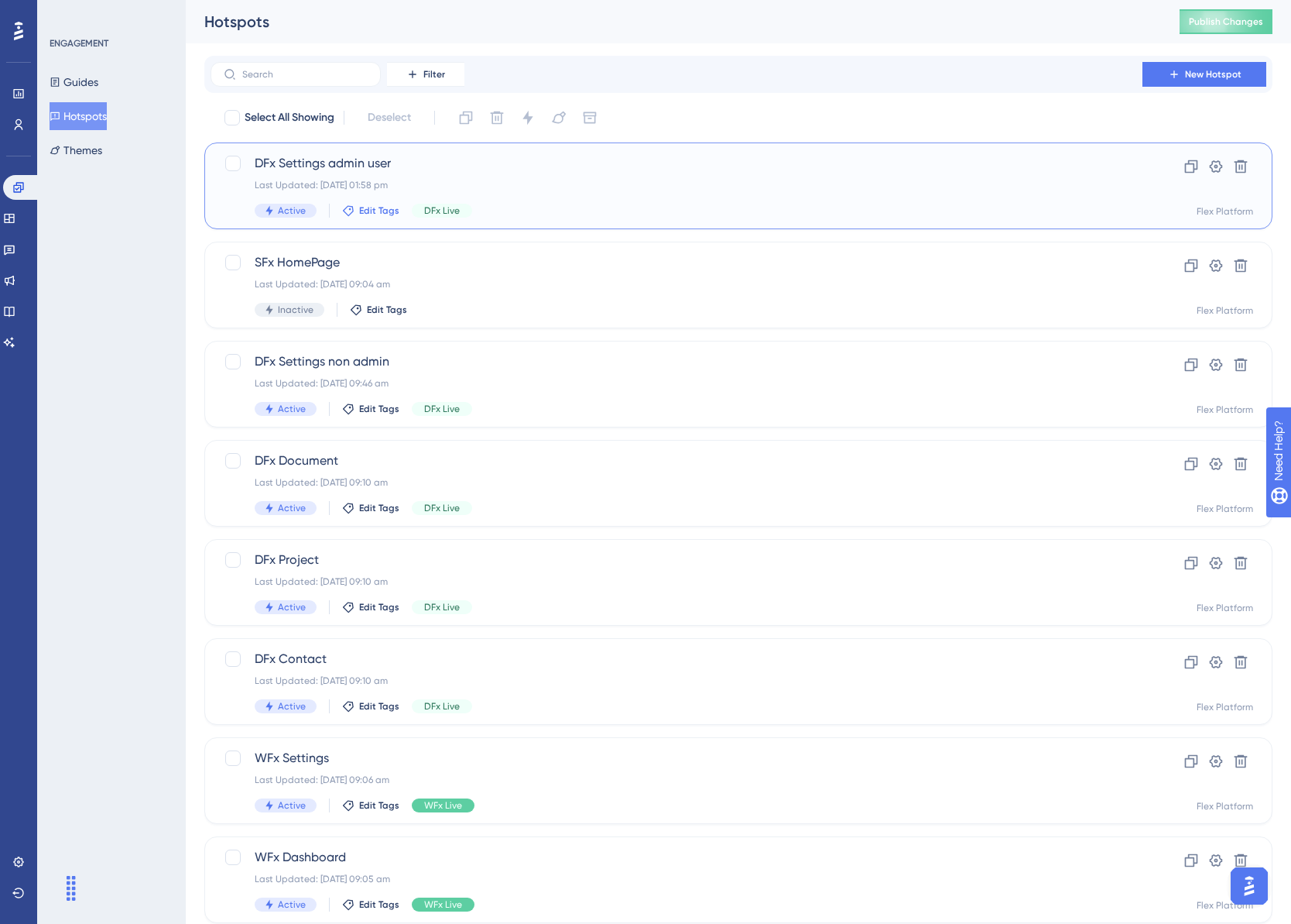
click at [380, 210] on span "Edit Tags" at bounding box center [379, 210] width 40 height 12
click at [500, 303] on icon at bounding box center [506, 296] width 13 height 13
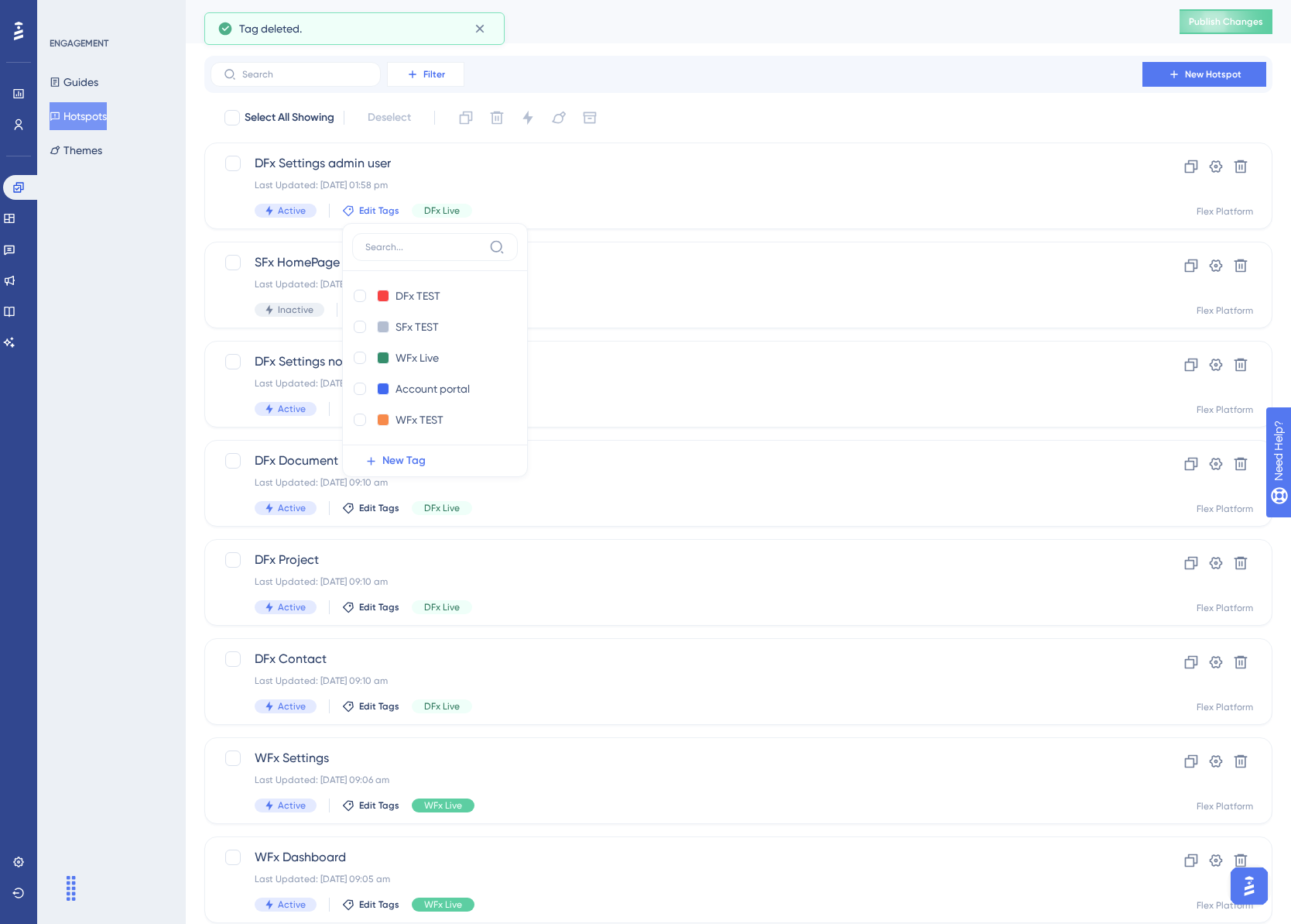
click at [450, 79] on button "Filter" at bounding box center [426, 74] width 77 height 25
click at [442, 118] on div "Tags Tags" at bounding box center [441, 118] width 63 height 31
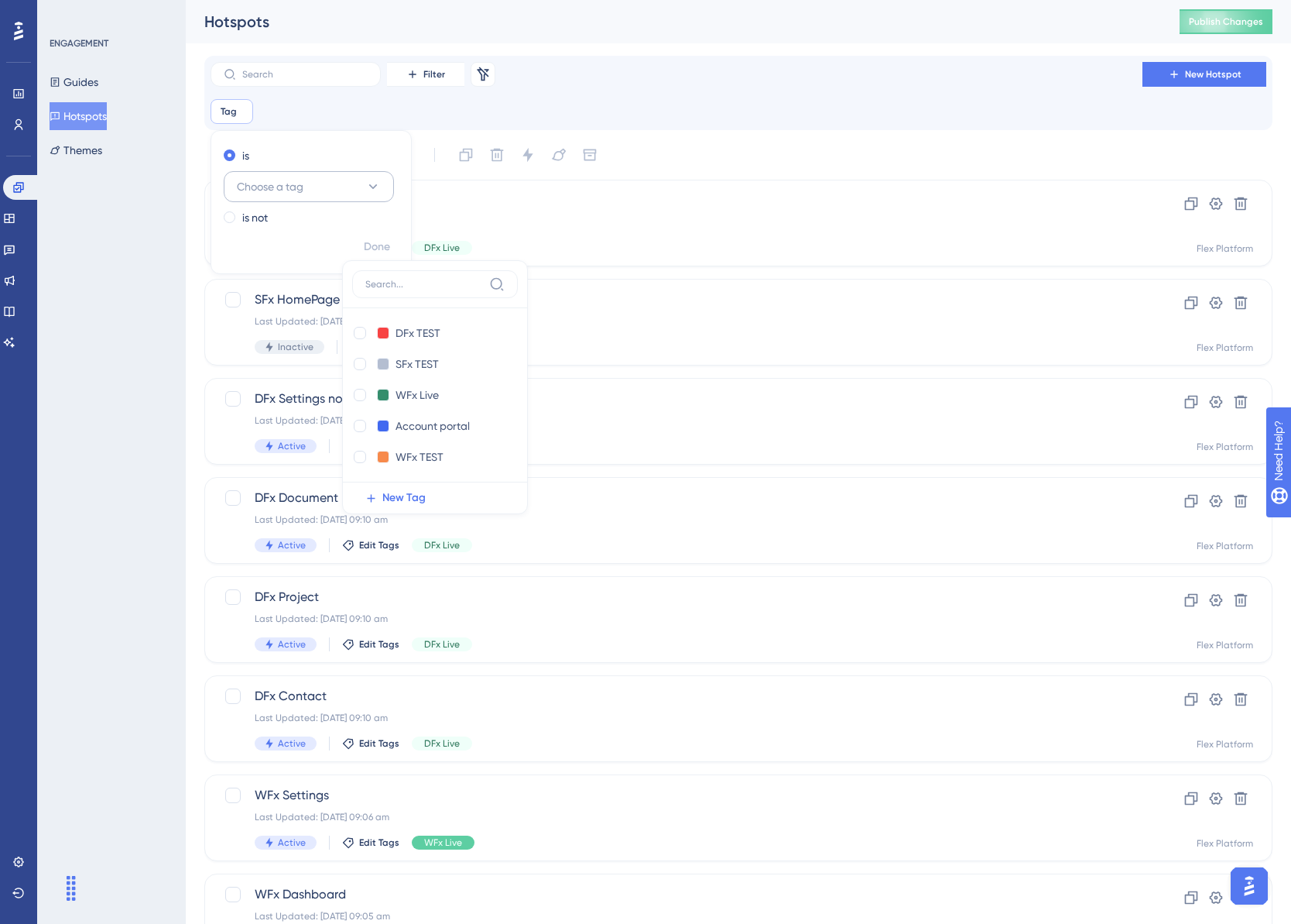
click at [325, 184] on button "Choose a tag" at bounding box center [308, 186] width 170 height 31
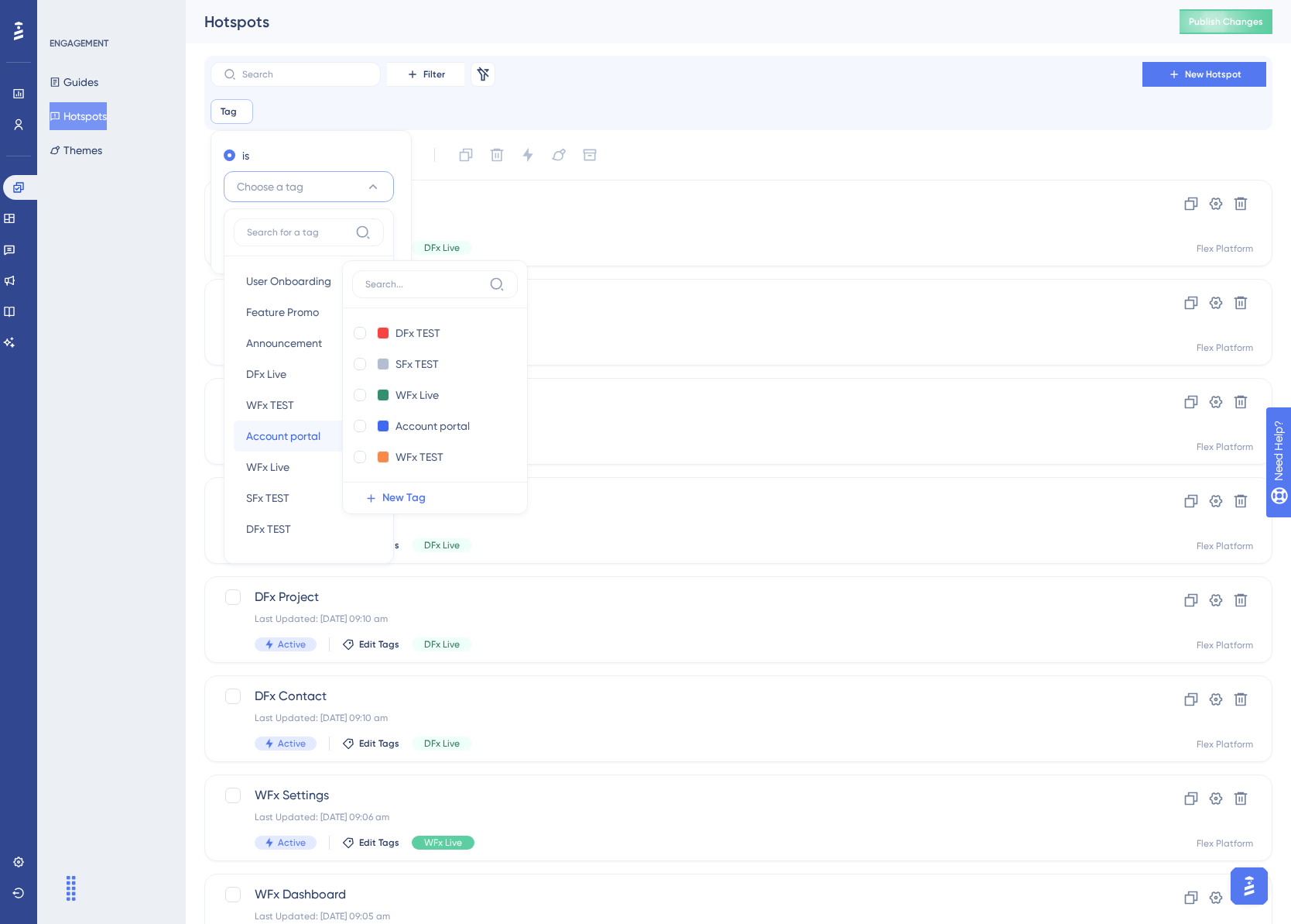
click at [286, 429] on span "Account portal" at bounding box center [283, 435] width 75 height 18
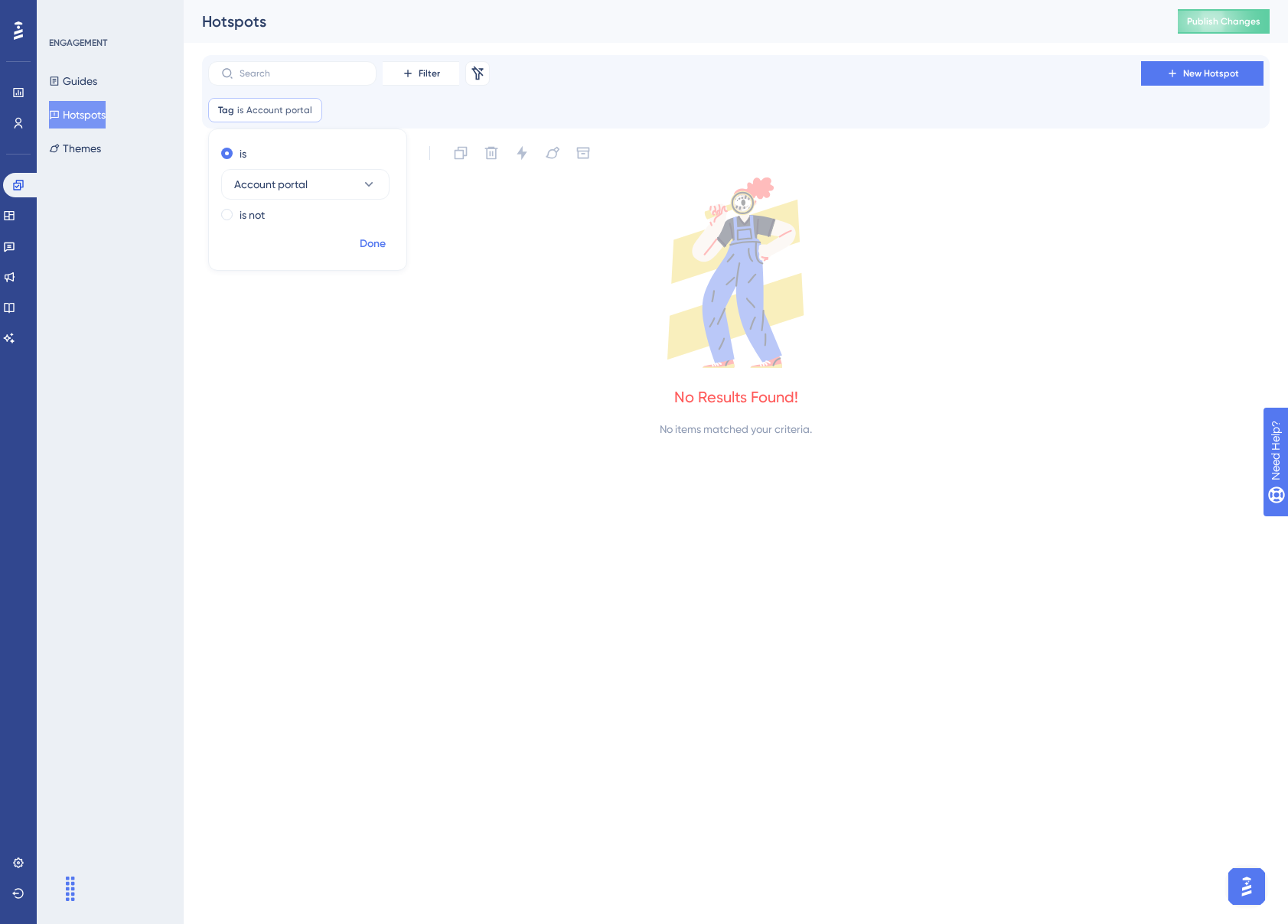
click at [358, 246] on button "Done" at bounding box center [372, 244] width 43 height 28
click at [453, 314] on icon at bounding box center [735, 273] width 1067 height 191
click at [536, 105] on div "Tag is Account portal Account portal Remove" at bounding box center [735, 110] width 1055 height 25
click at [308, 111] on icon at bounding box center [310, 110] width 5 height 5
checkbox input "false"
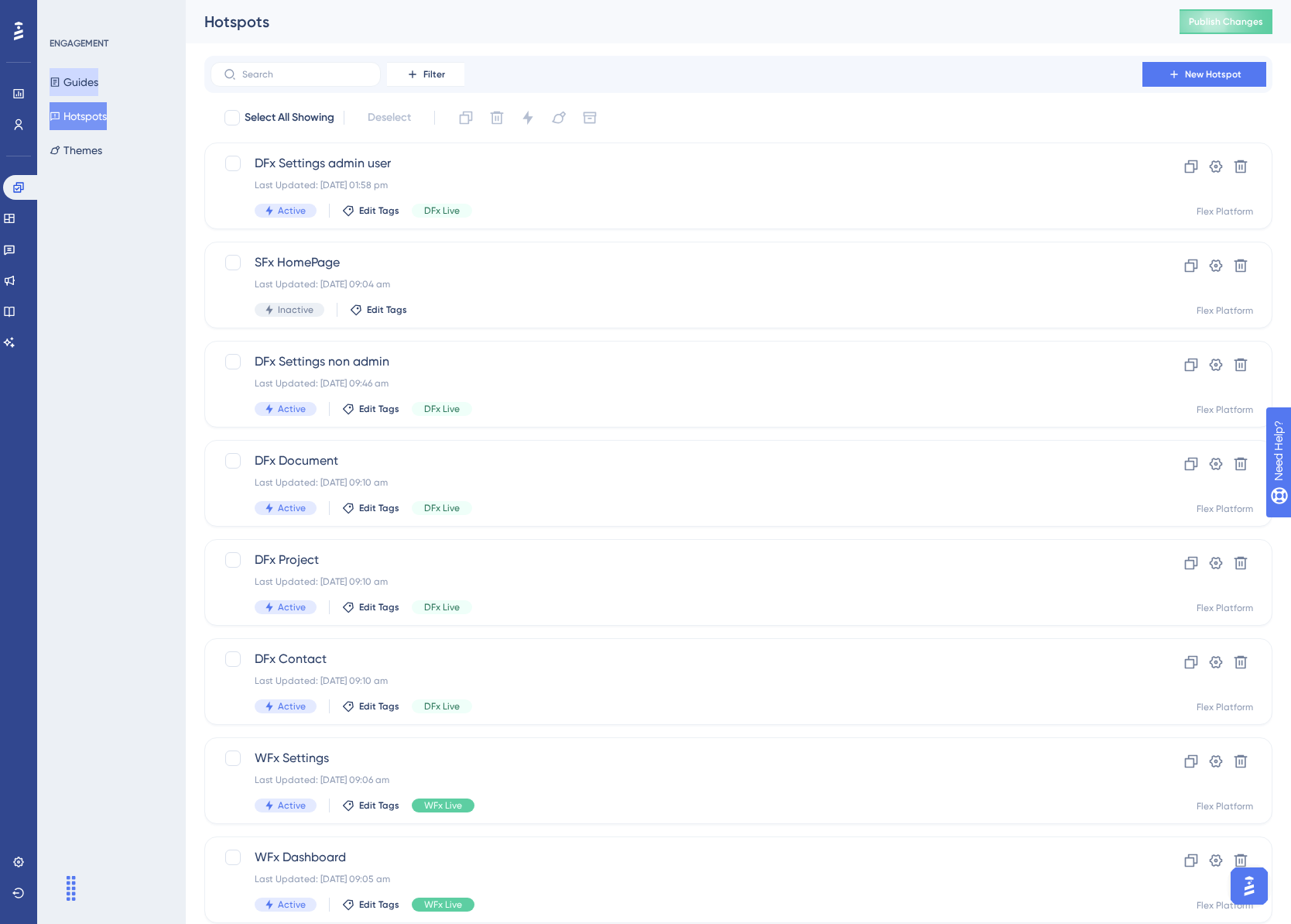
click at [89, 84] on button "Guides" at bounding box center [74, 82] width 49 height 28
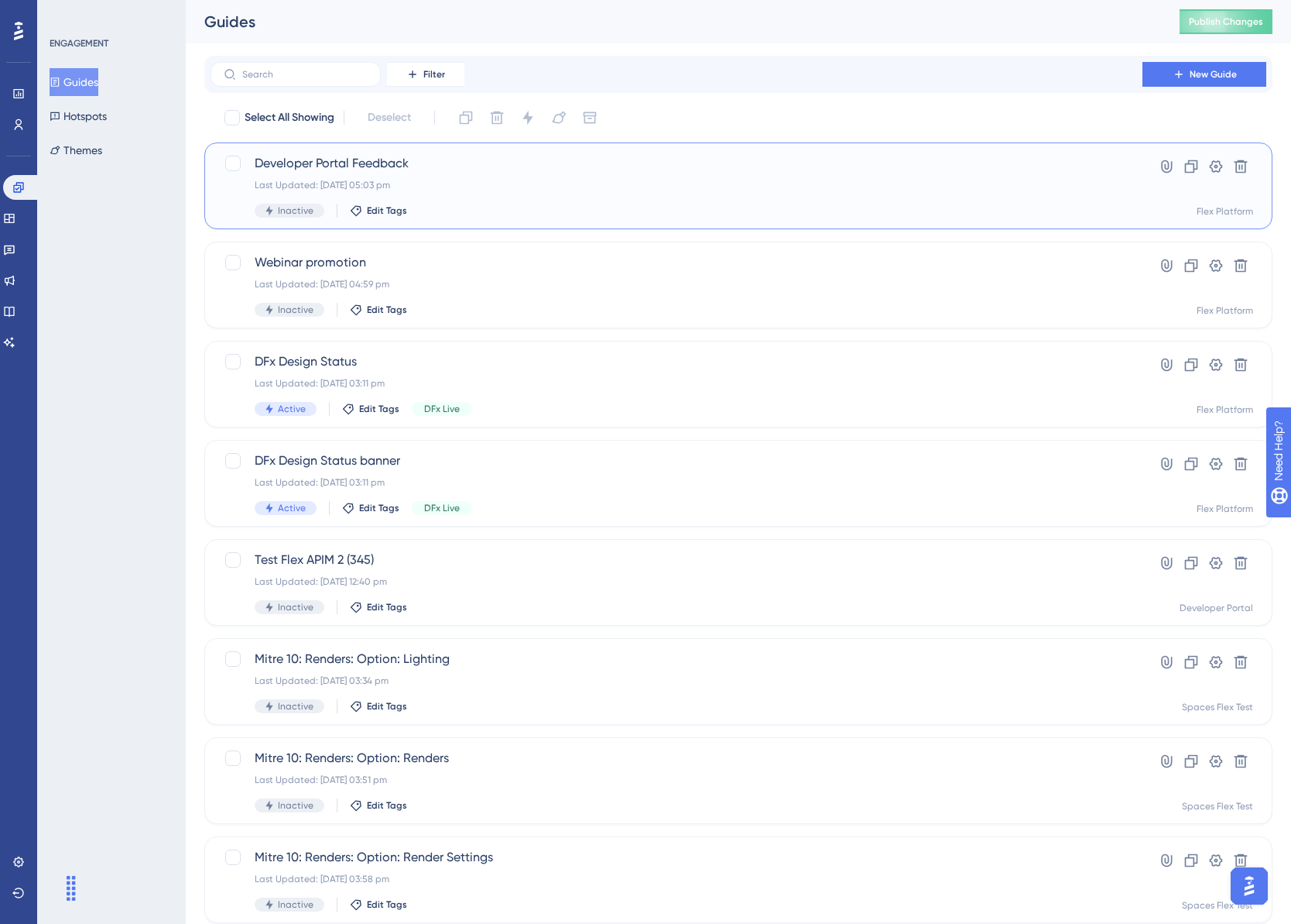
click at [527, 182] on div "Last Updated: [DATE] 05:03 pm" at bounding box center [676, 185] width 844 height 12
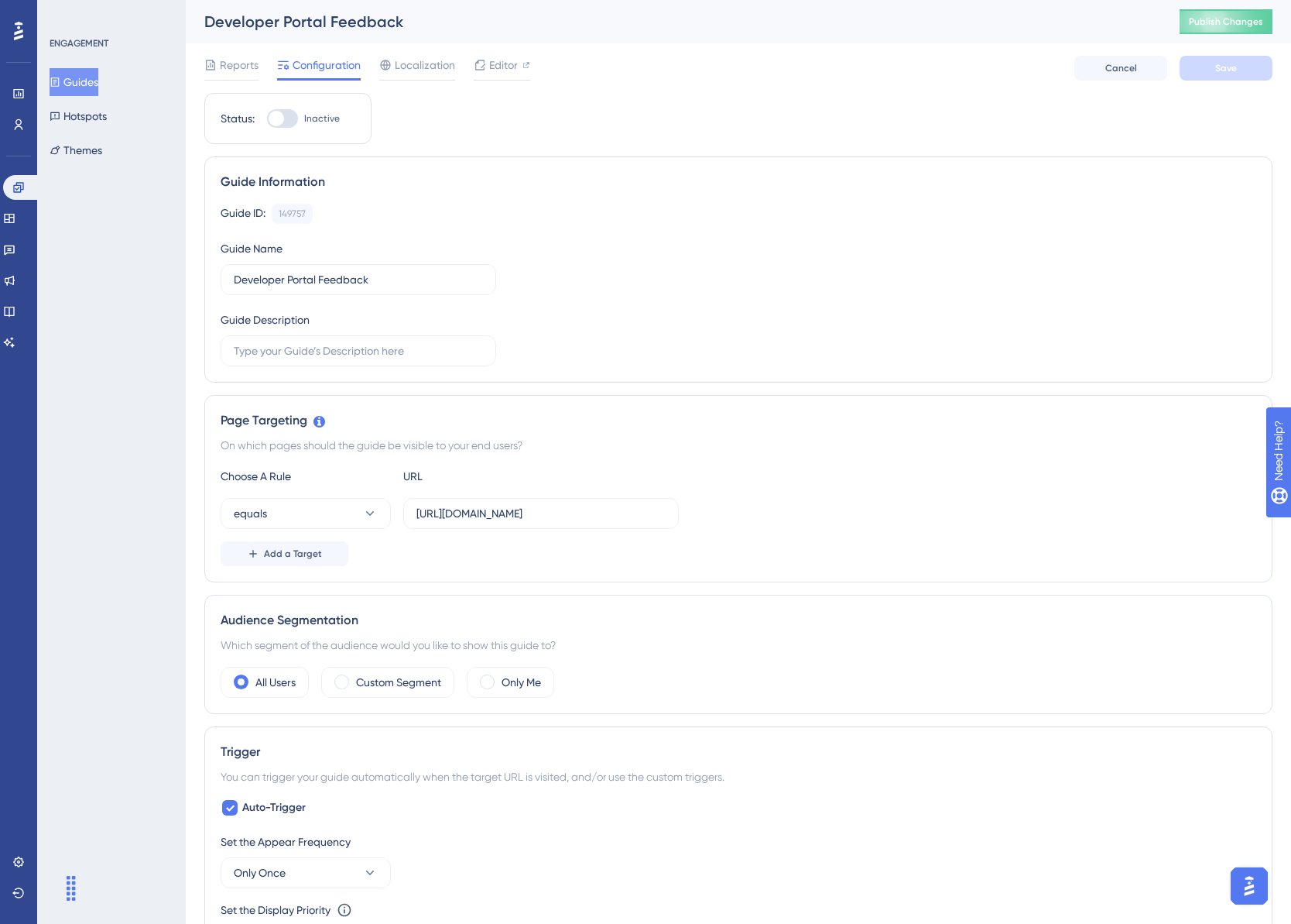
click at [280, 119] on div at bounding box center [276, 118] width 15 height 15
click at [267, 119] on input "Inactive" at bounding box center [266, 118] width 1 height 1
checkbox input "true"
click at [1232, 69] on span "Save" at bounding box center [1226, 67] width 22 height 12
click at [1242, 20] on span "Publish Changes" at bounding box center [1226, 21] width 75 height 12
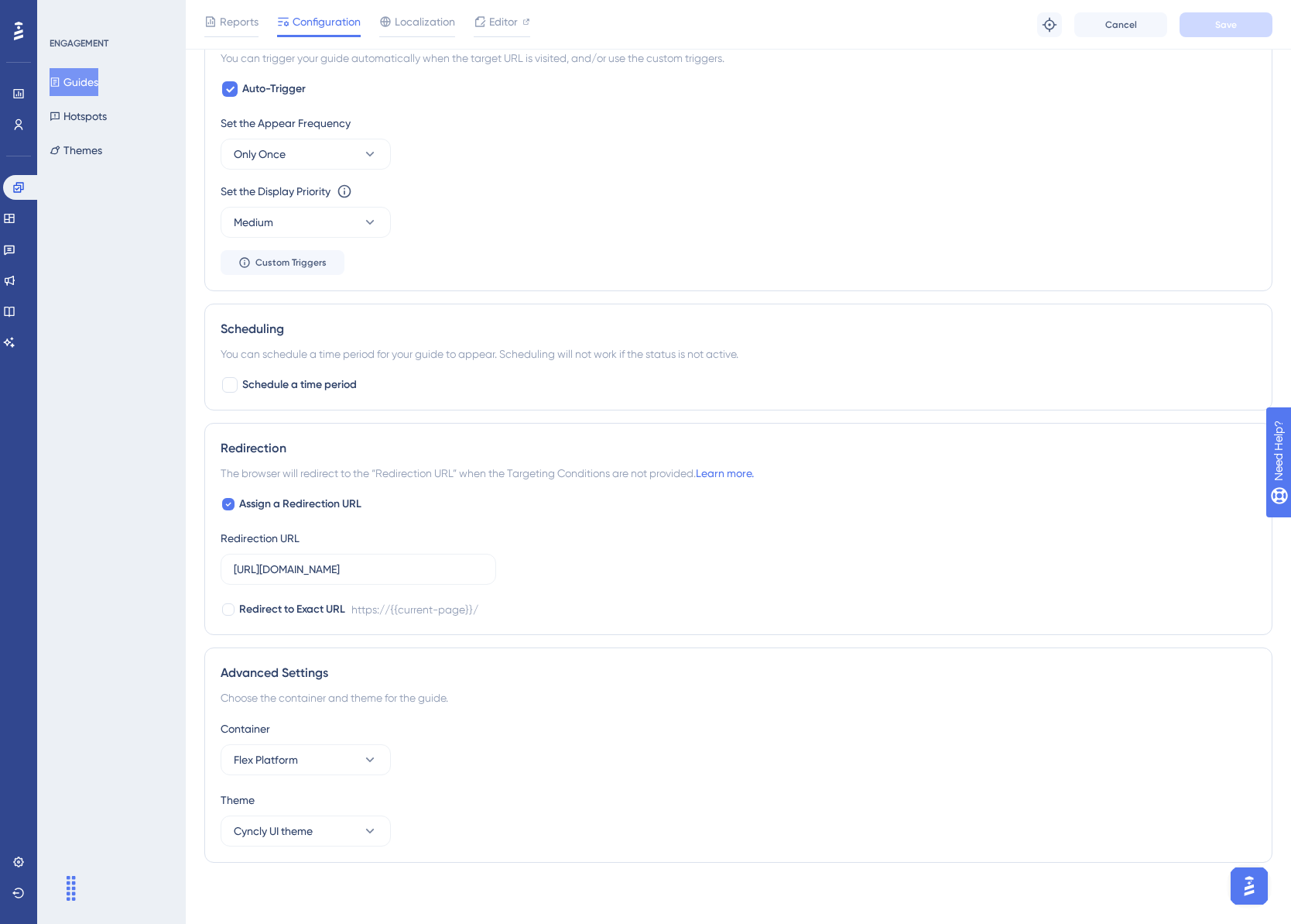
scroll to position [726, 0]
click at [372, 761] on icon at bounding box center [370, 758] width 15 height 15
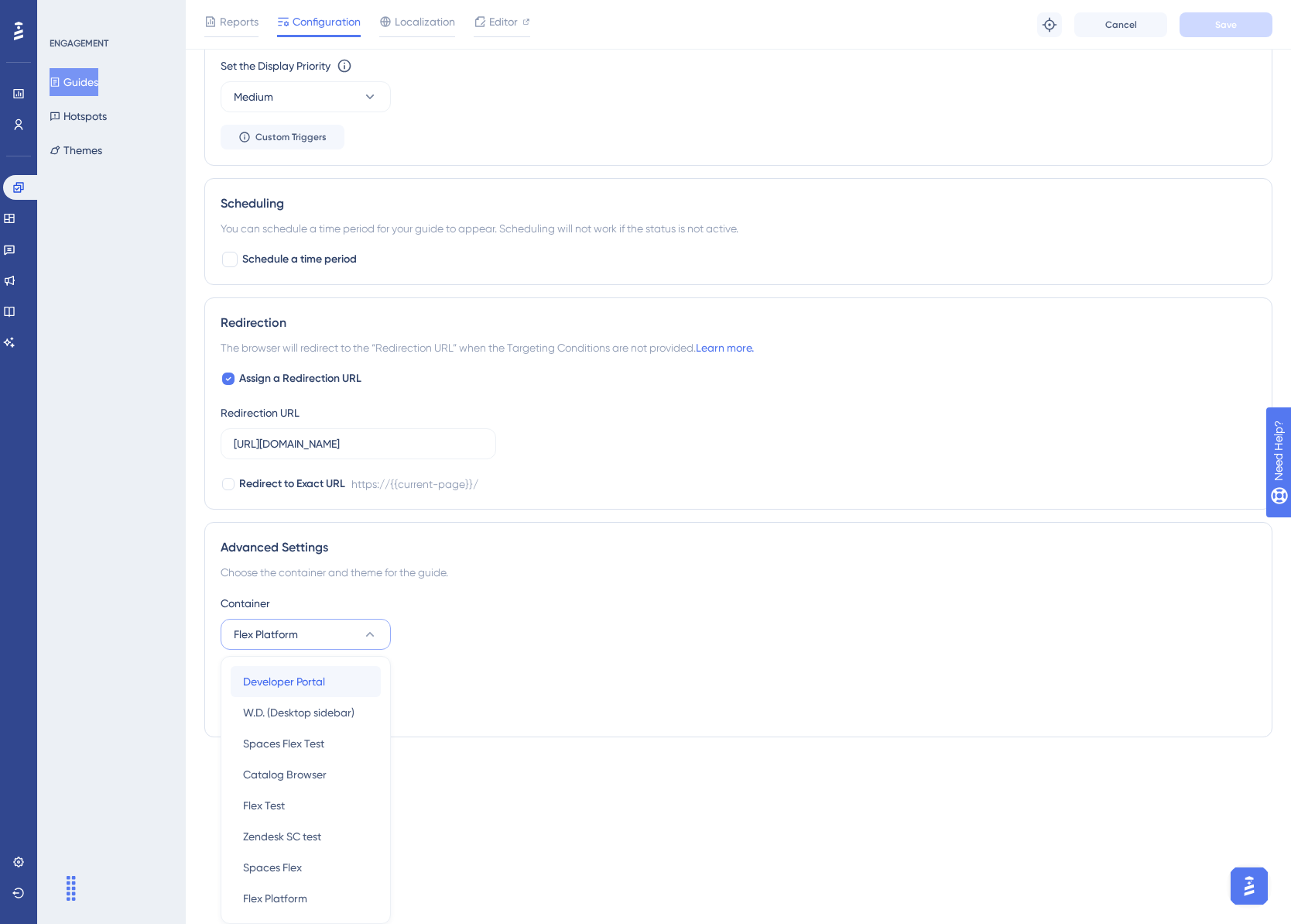
click at [313, 681] on span "Developer Portal" at bounding box center [284, 681] width 82 height 18
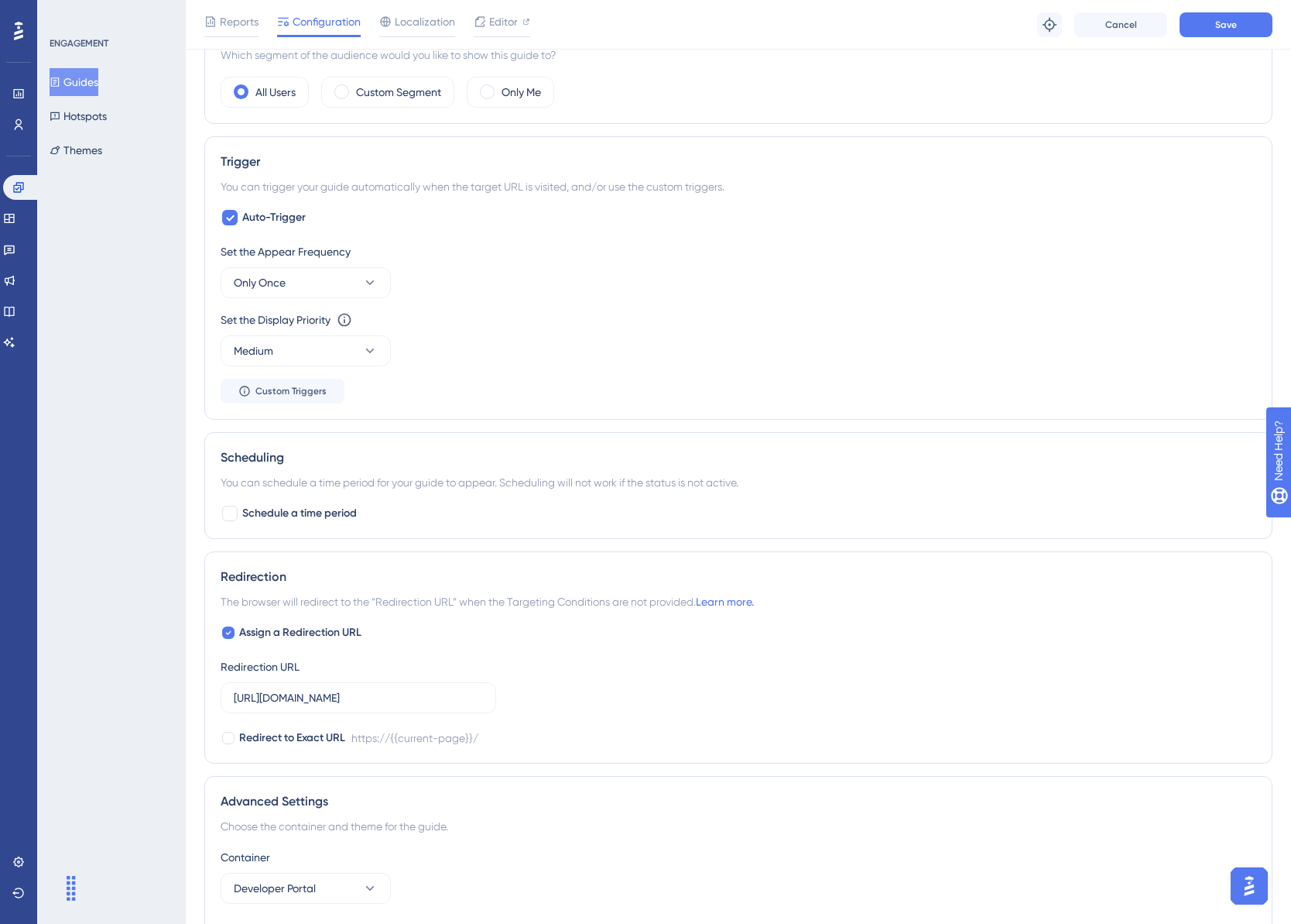
scroll to position [0, 0]
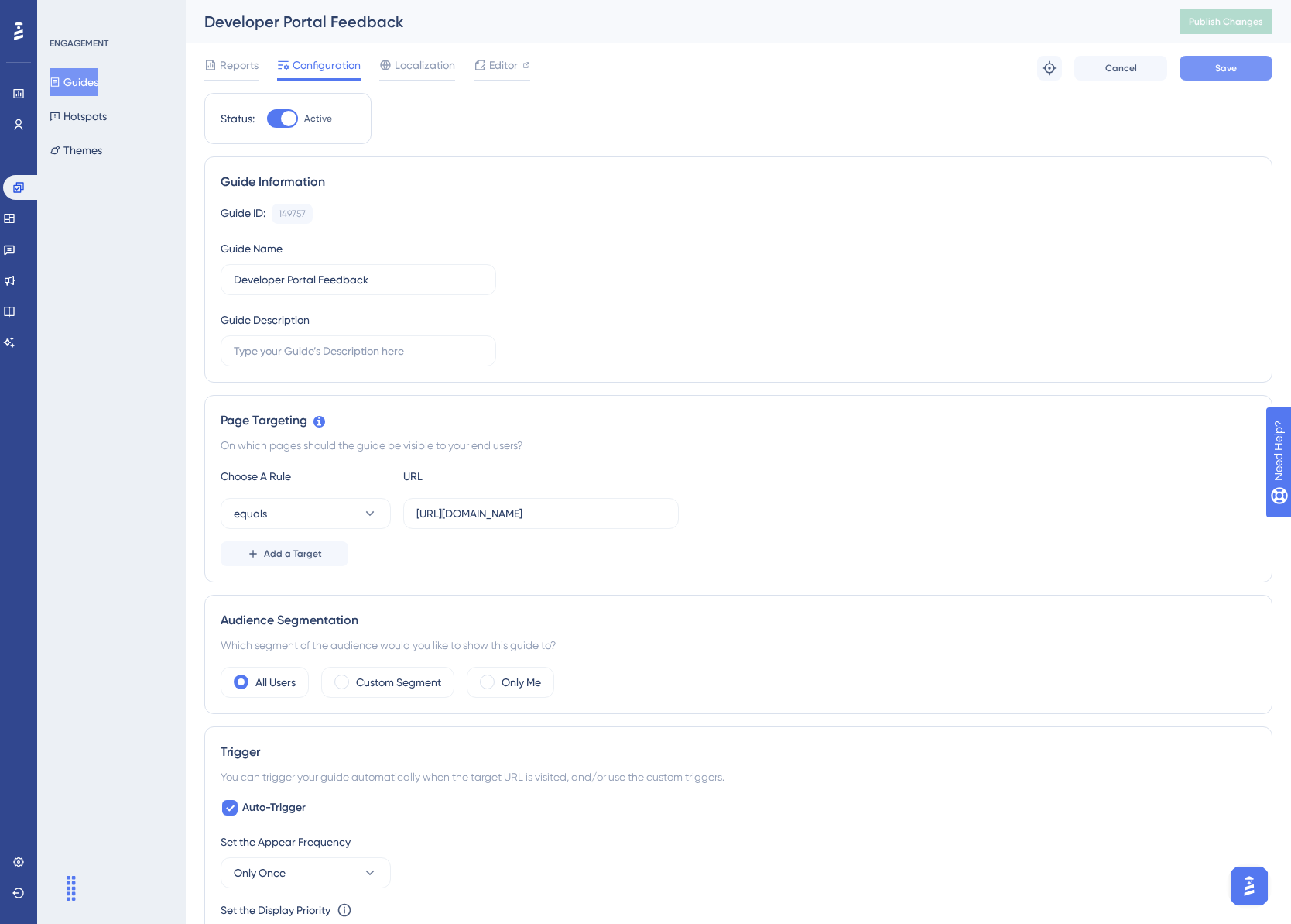
click at [1248, 67] on button "Save" at bounding box center [1227, 67] width 93 height 25
click at [1252, 22] on span "Publish Changes" at bounding box center [1226, 21] width 75 height 12
click at [365, 516] on icon at bounding box center [370, 513] width 15 height 15
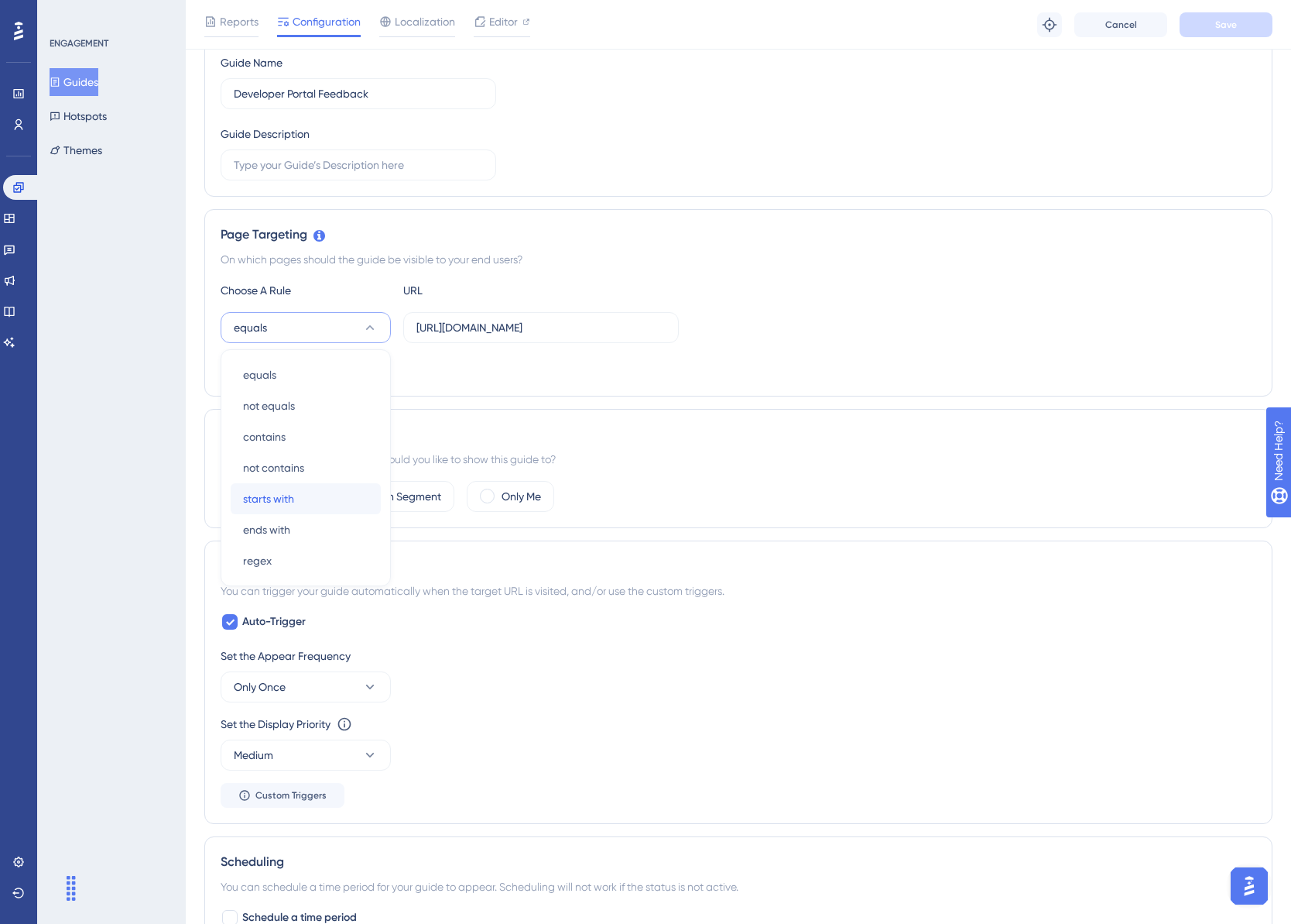
click at [301, 499] on div "starts with starts with" at bounding box center [306, 498] width 125 height 31
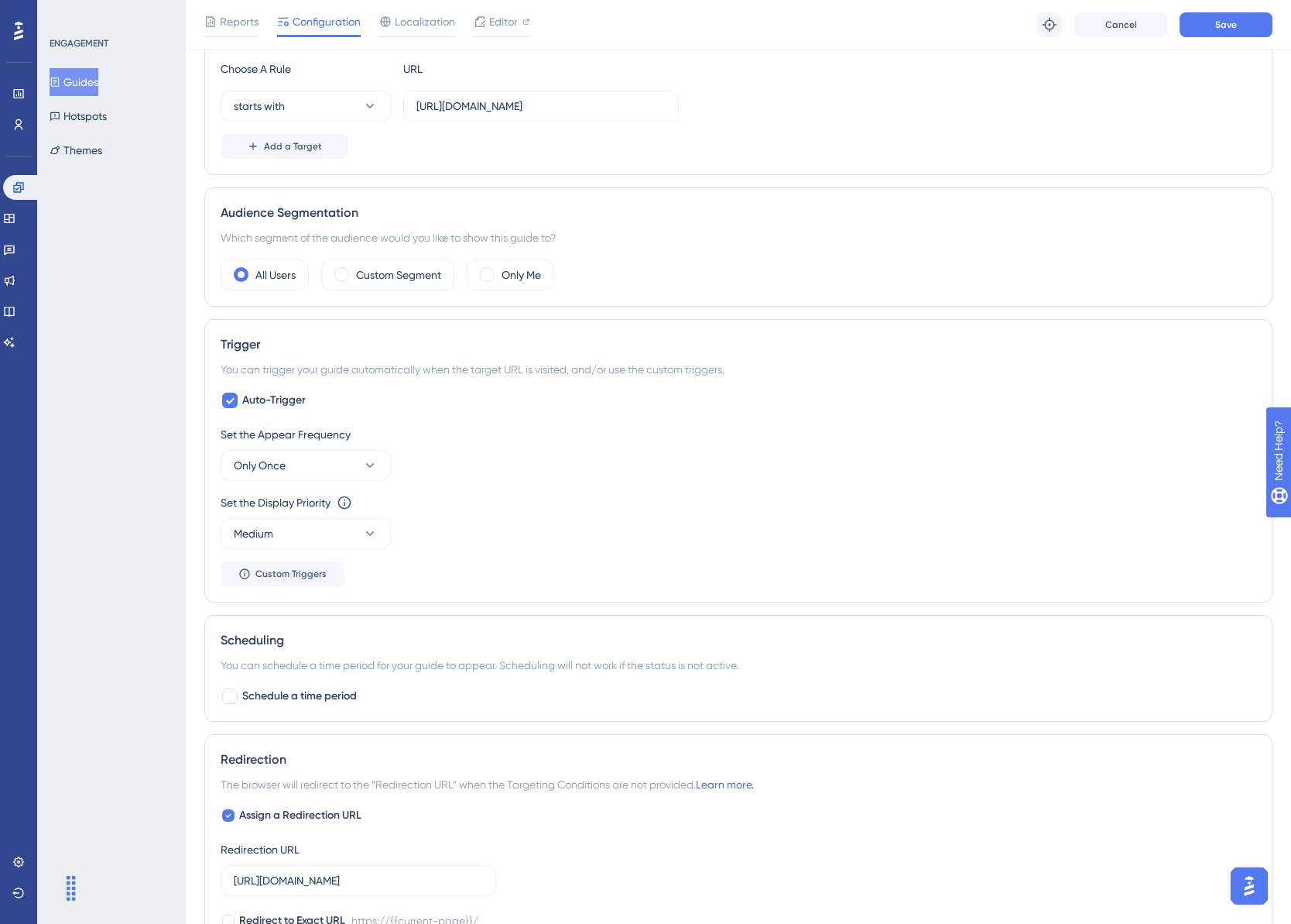
scroll to position [450, 0]
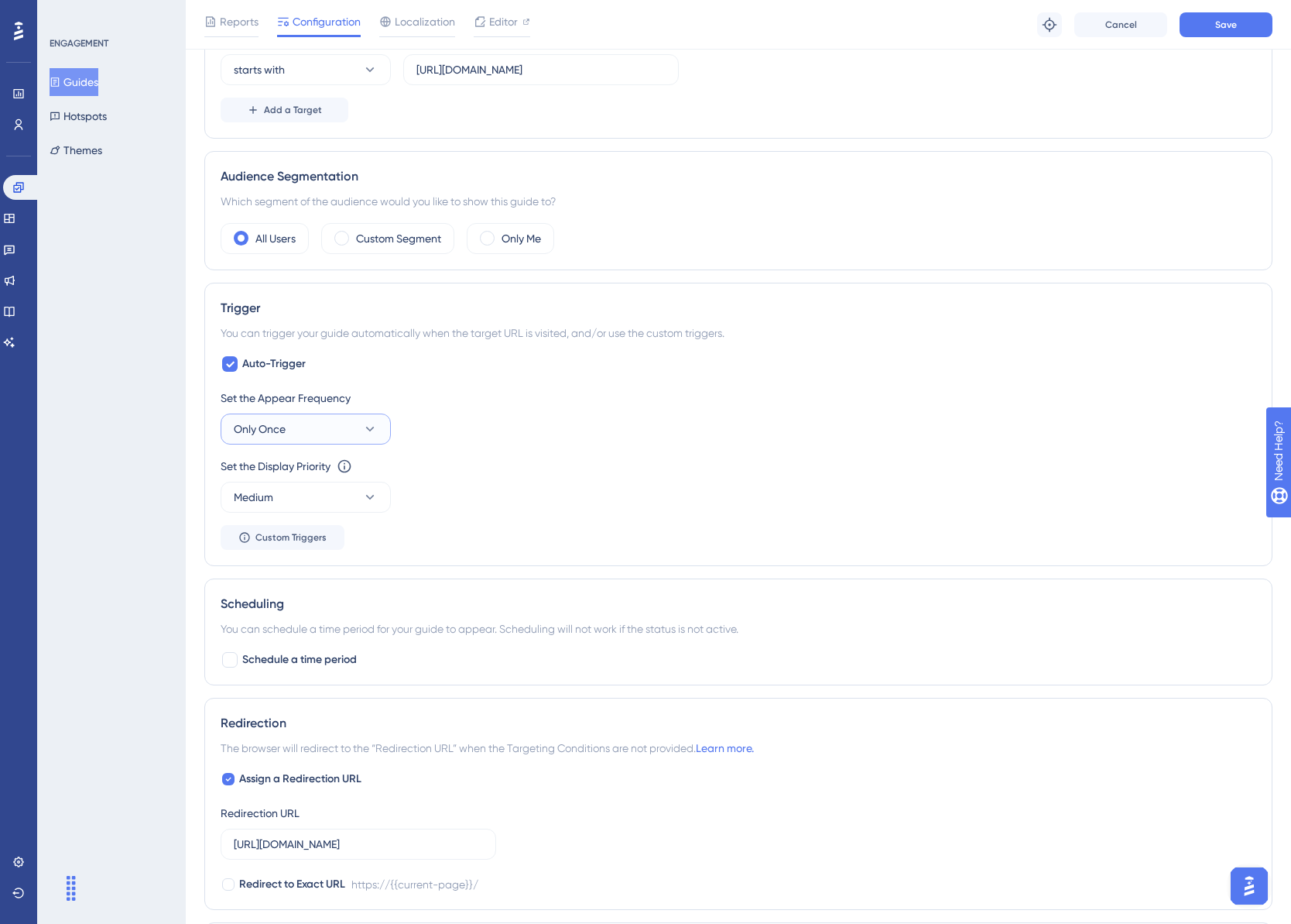
click at [374, 429] on icon at bounding box center [370, 428] width 15 height 15
click at [273, 664] on span "Always" at bounding box center [260, 661] width 35 height 18
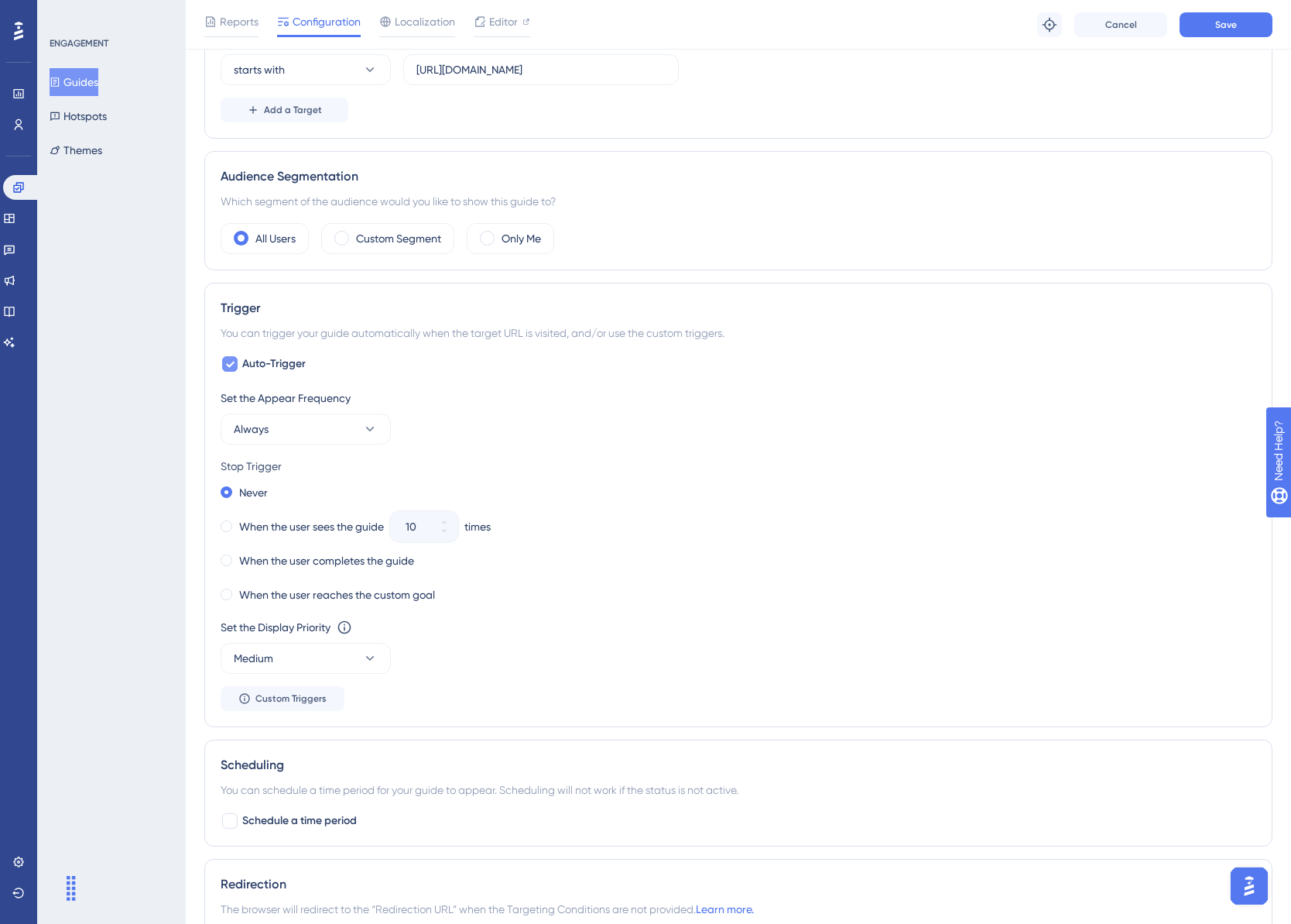
click at [230, 358] on icon at bounding box center [230, 363] width 10 height 12
checkbox input "false"
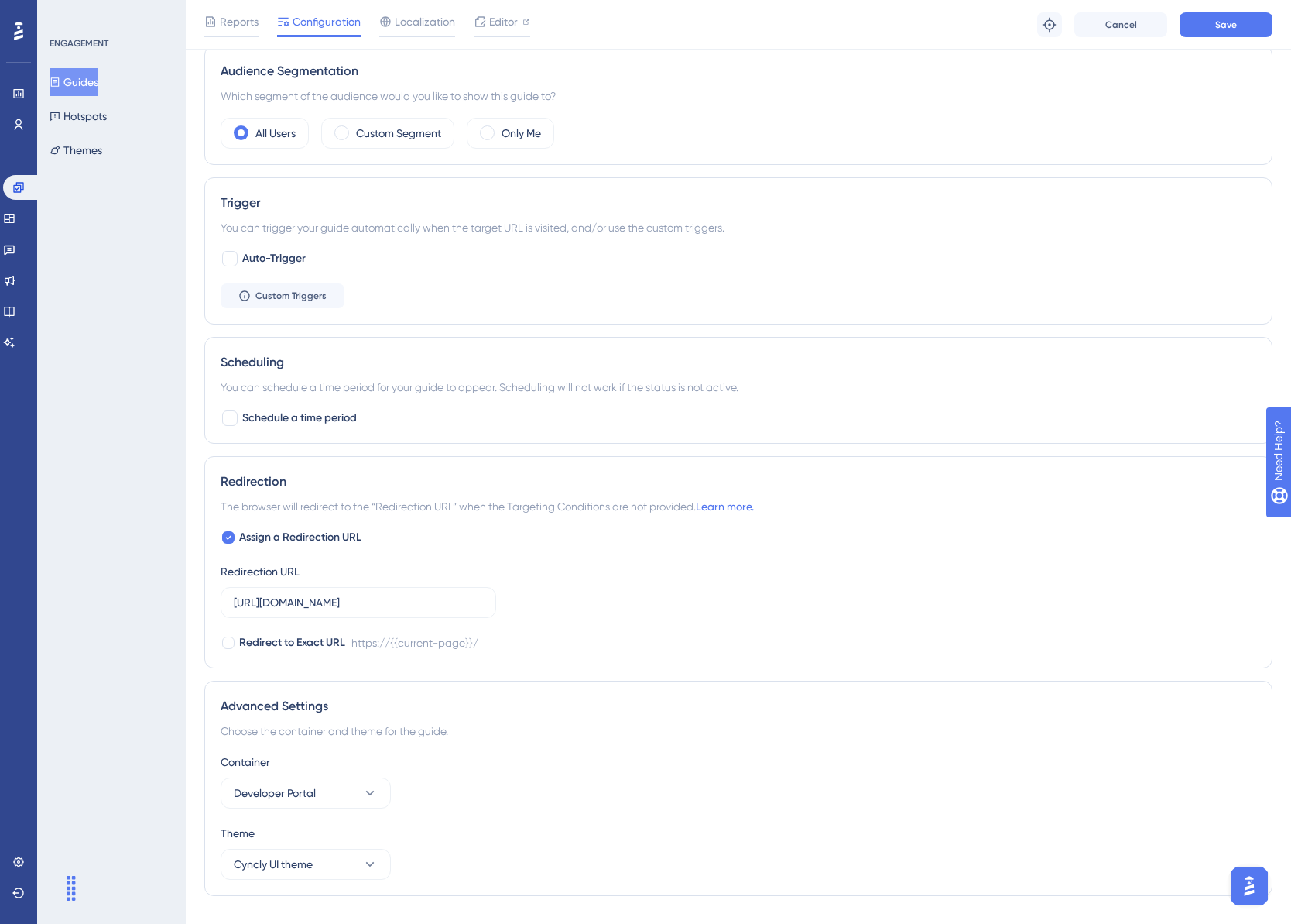
scroll to position [589, 0]
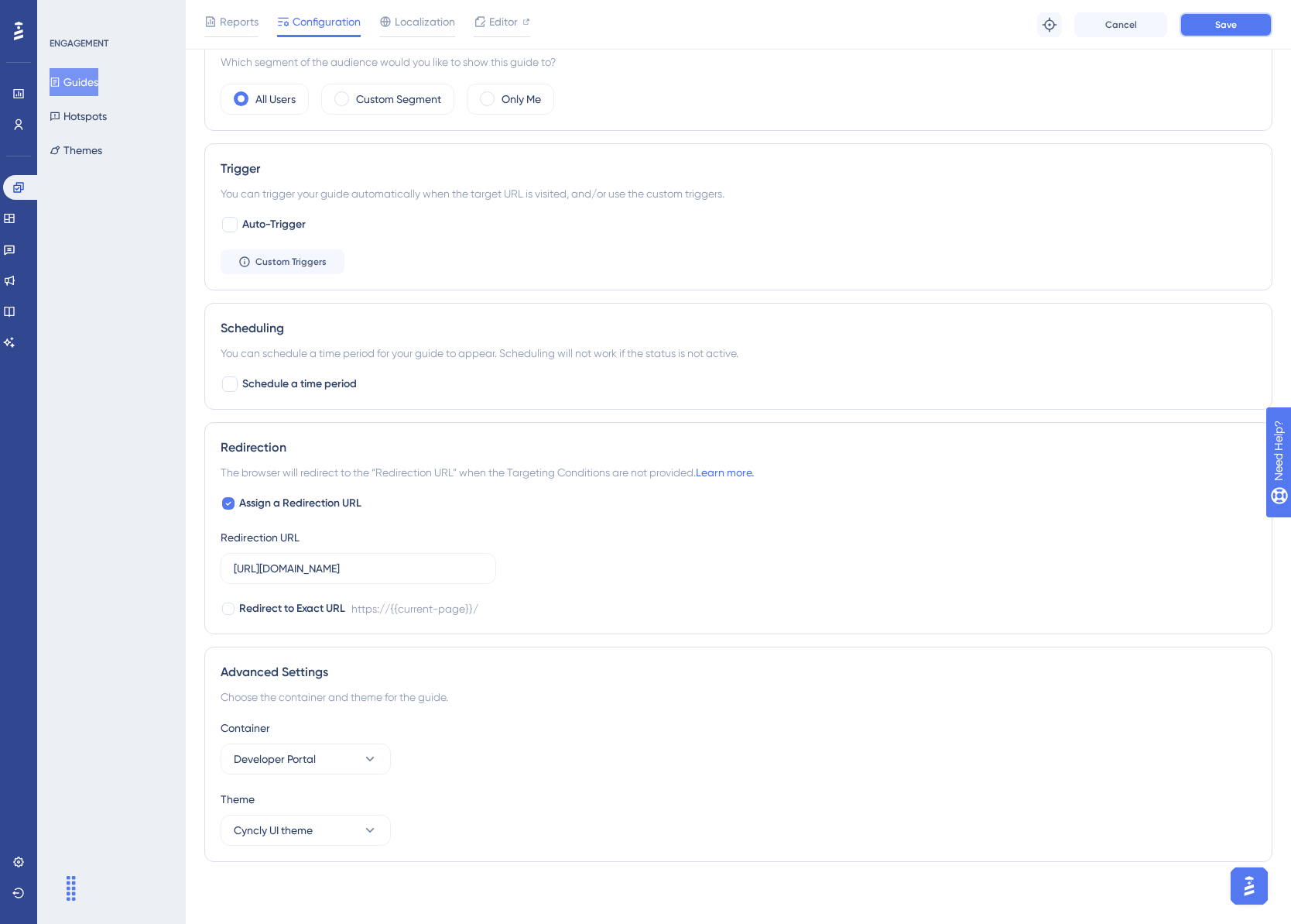
click at [1232, 24] on span "Save" at bounding box center [1226, 24] width 22 height 12
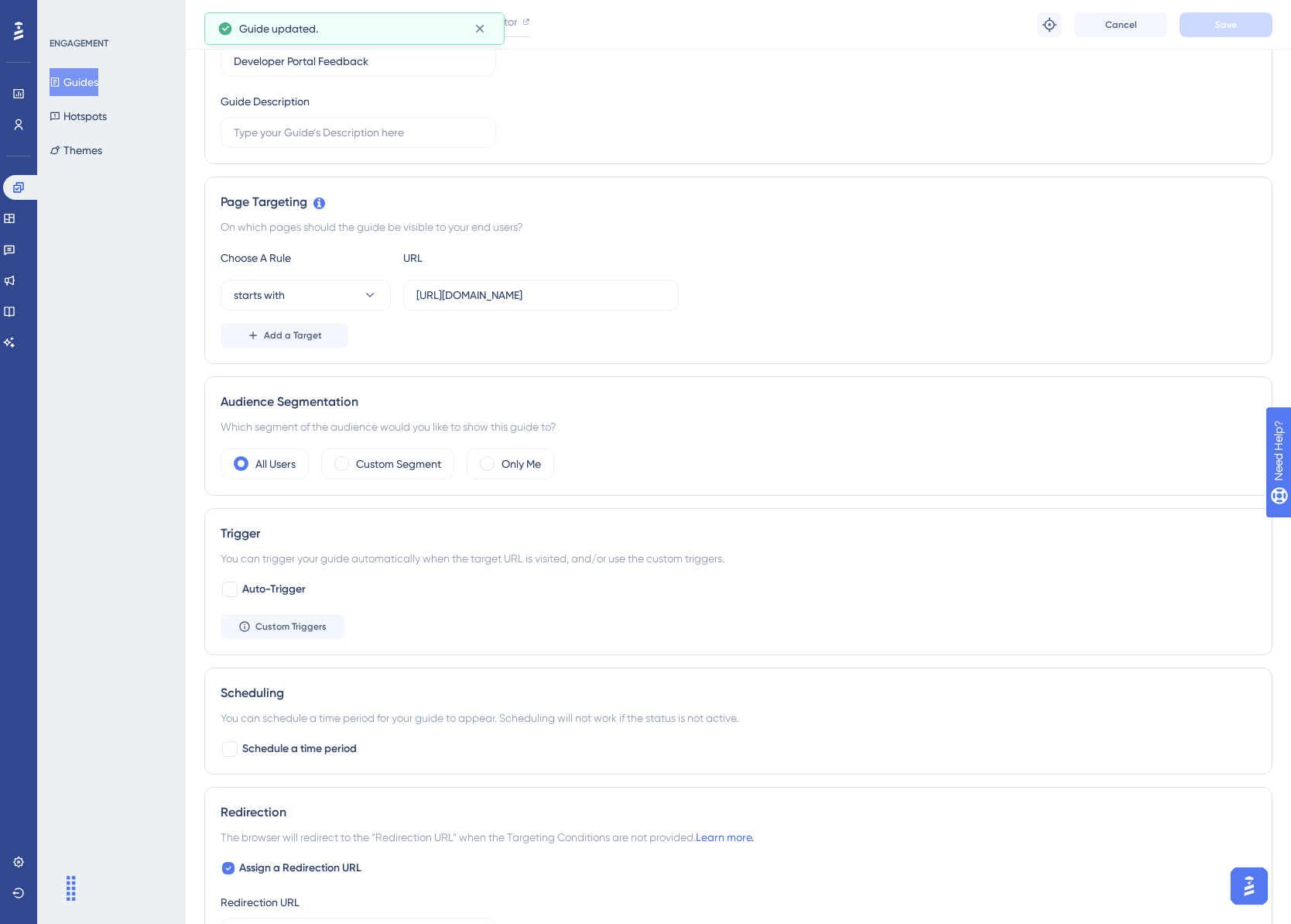
scroll to position [0, 0]
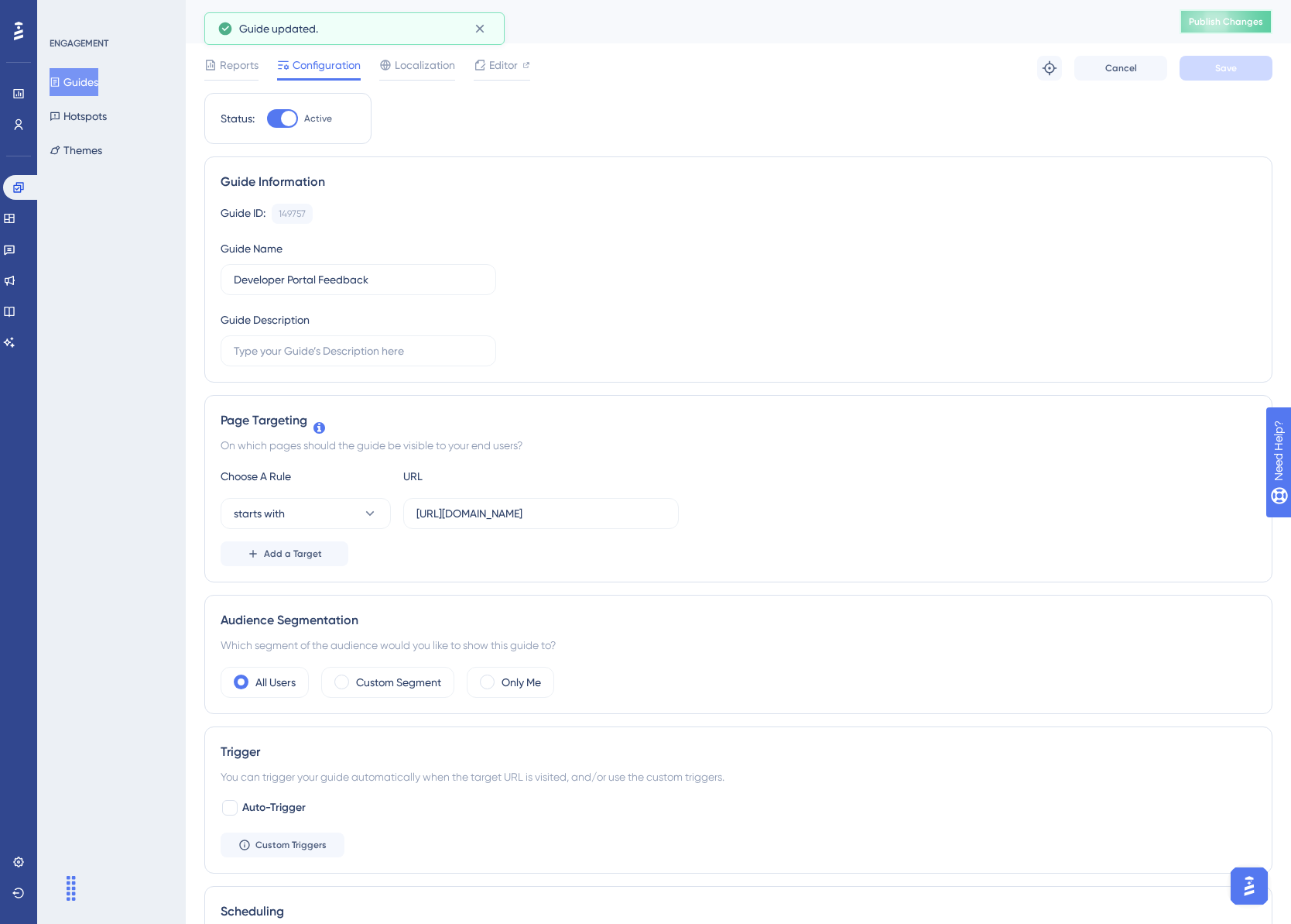
click at [1234, 22] on span "Publish Changes" at bounding box center [1226, 21] width 75 height 12
drag, startPoint x: 14, startPoint y: 252, endPoint x: 194, endPoint y: 242, distance: 180.3
click at [14, 252] on icon at bounding box center [9, 249] width 12 height 12
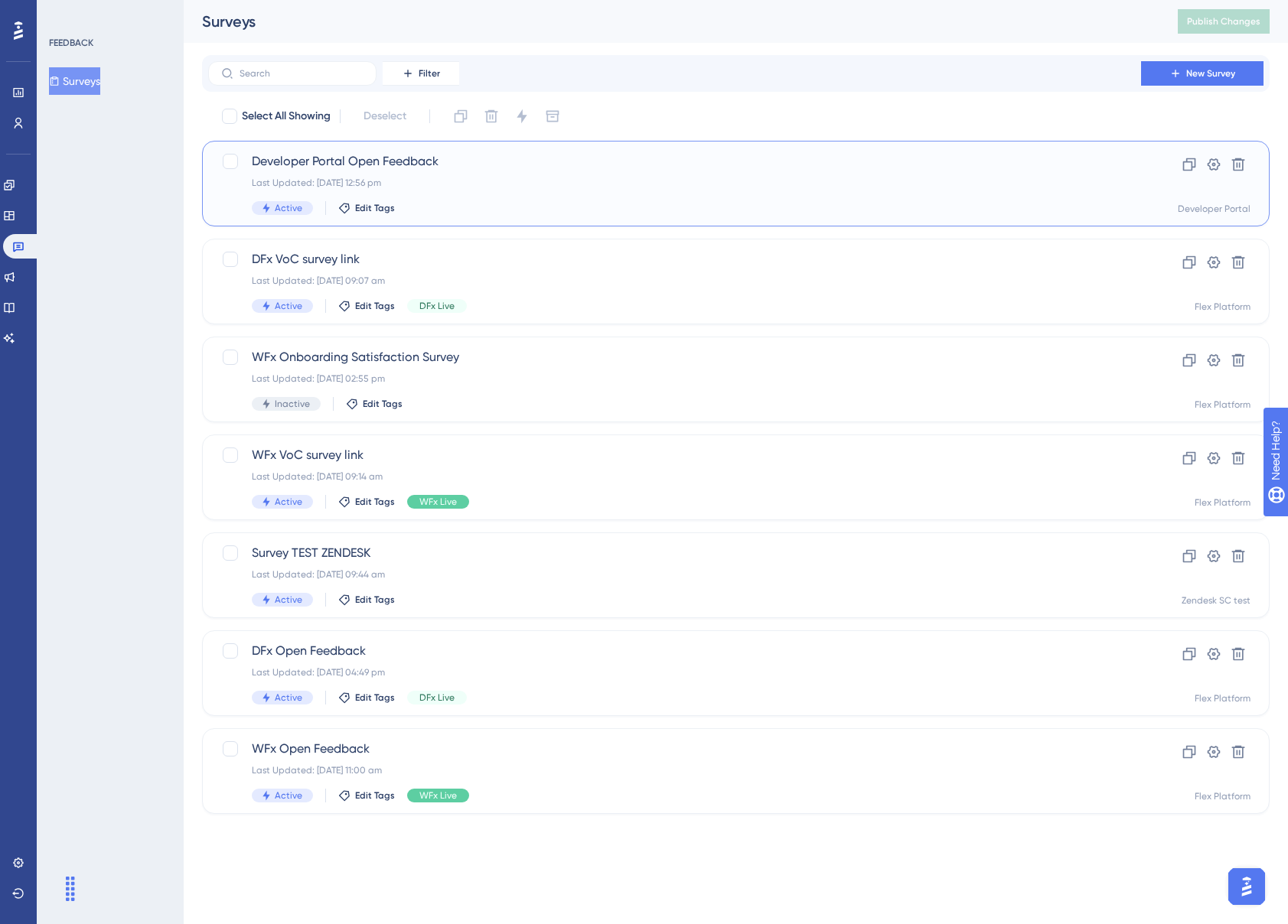
click at [524, 174] on div "Developer Portal Open Feedback Last Updated: [DATE] 12:56 pm Active Edit Tags" at bounding box center [674, 183] width 846 height 63
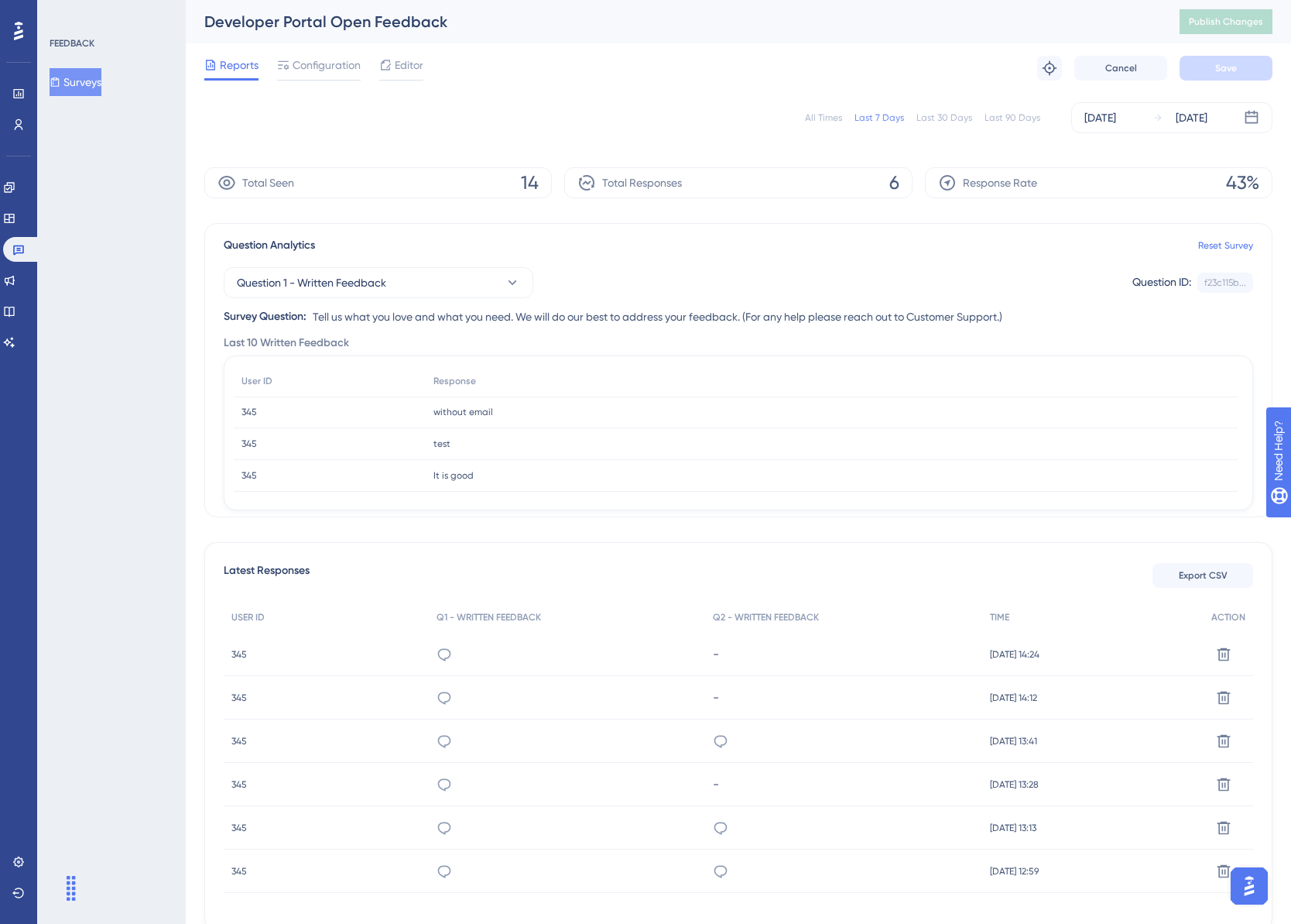
click at [528, 526] on div "All Times Last 7 Days Last 30 Days Last 90 Days [DATE] [DATE] Total Seen 14 Tot…" at bounding box center [738, 512] width 1068 height 838
drag, startPoint x: 23, startPoint y: 181, endPoint x: 0, endPoint y: 191, distance: 25.1
click at [15, 181] on link at bounding box center [9, 187] width 12 height 25
